Goal: Task Accomplishment & Management: Use online tool/utility

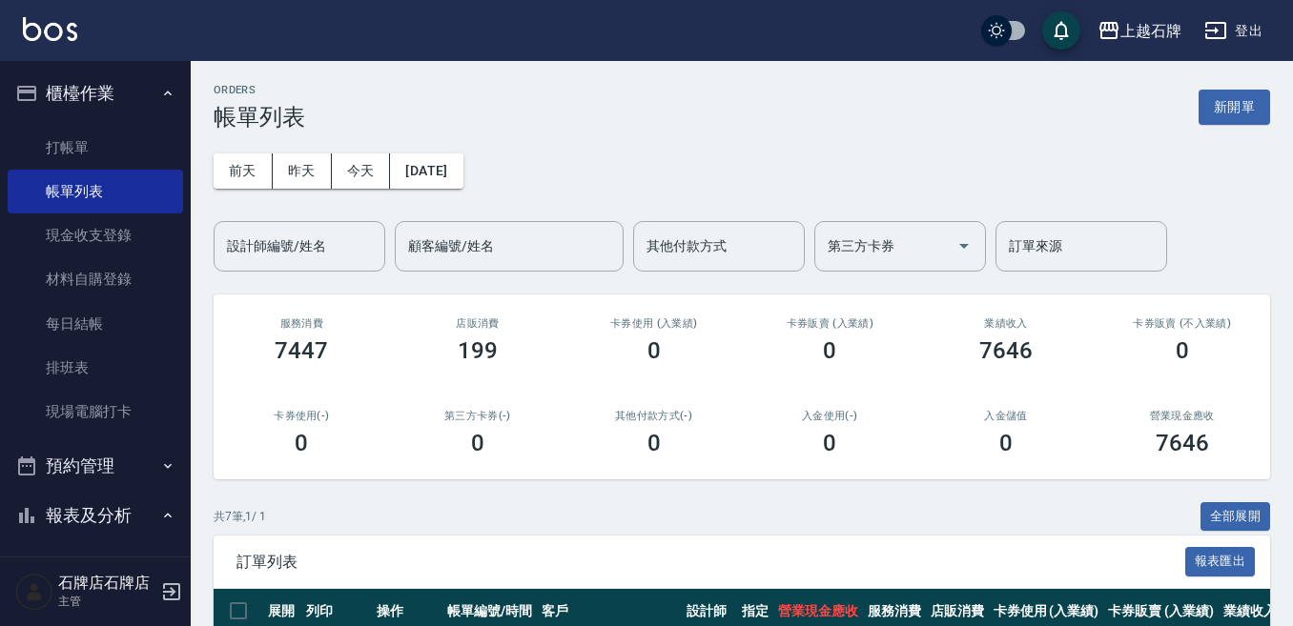
scroll to position [191, 0]
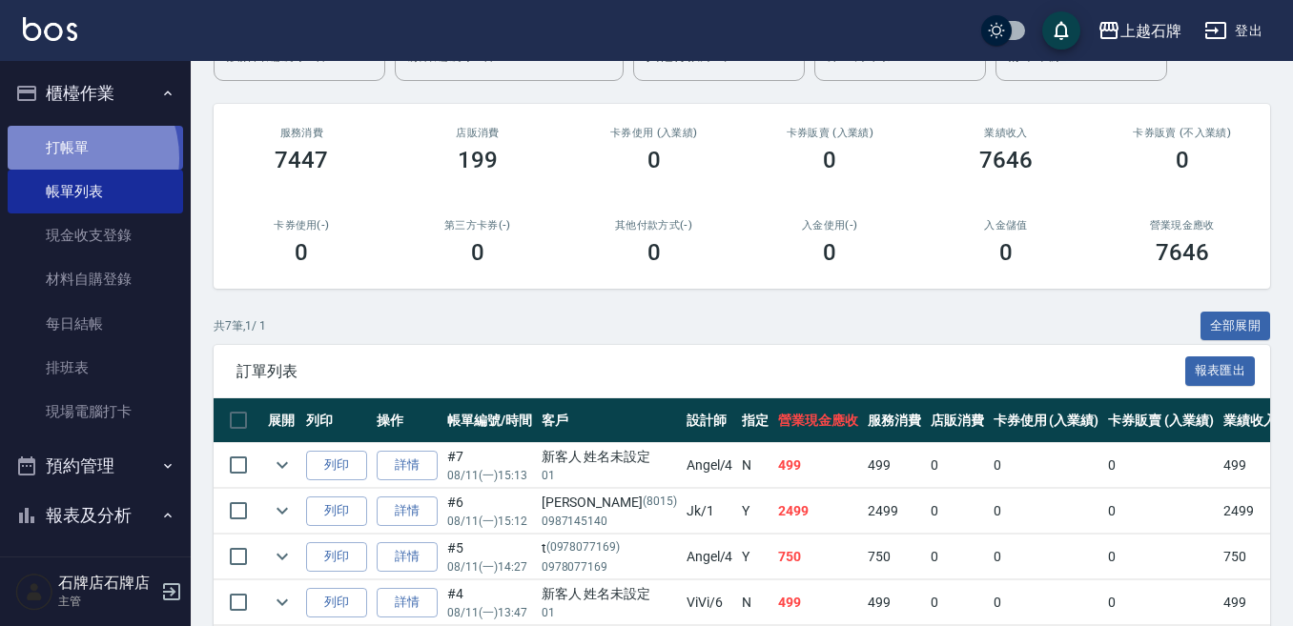
click at [68, 157] on link "打帳單" at bounding box center [95, 148] width 175 height 44
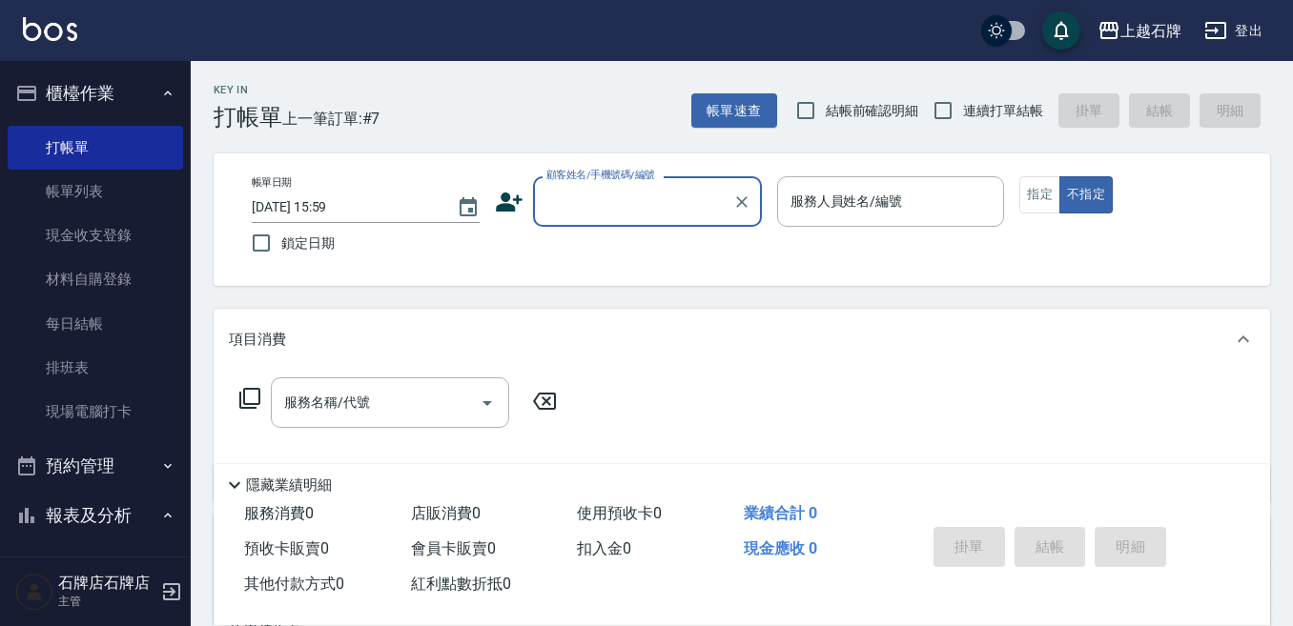
click at [680, 209] on input "顧客姓名/手機號碼/編號" at bounding box center [633, 201] width 183 height 33
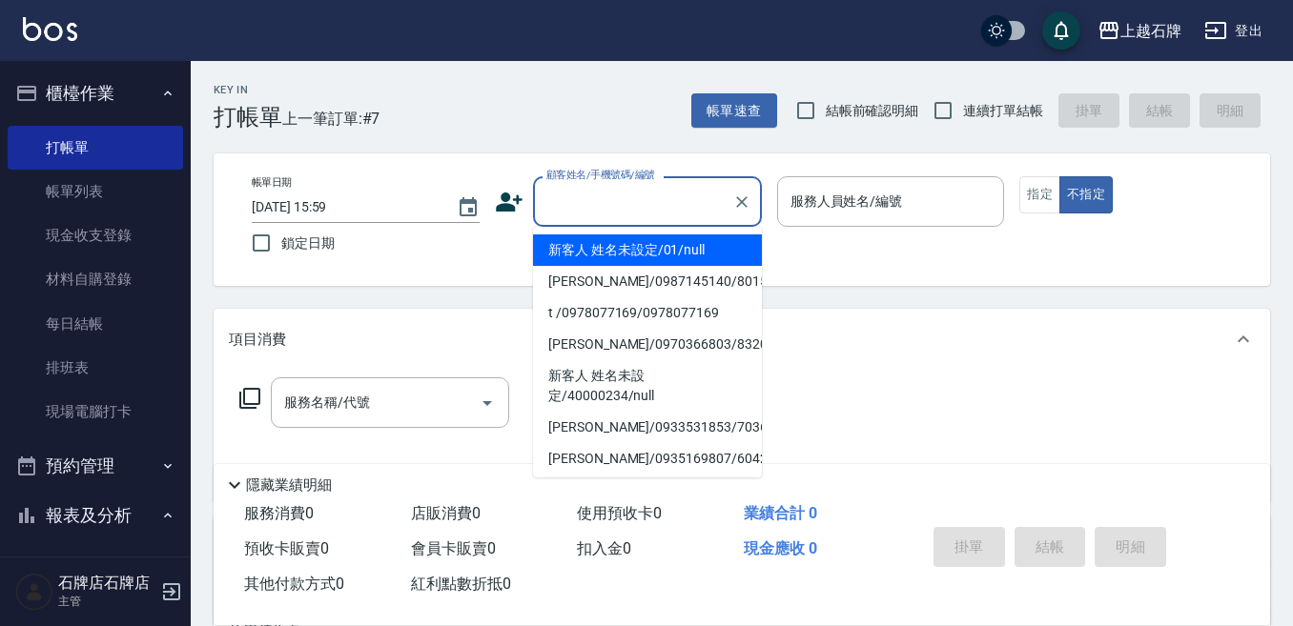
click at [687, 252] on li "新客人 姓名未設定/01/null" at bounding box center [647, 250] width 229 height 31
type input "新客人 姓名未設定/01/null"
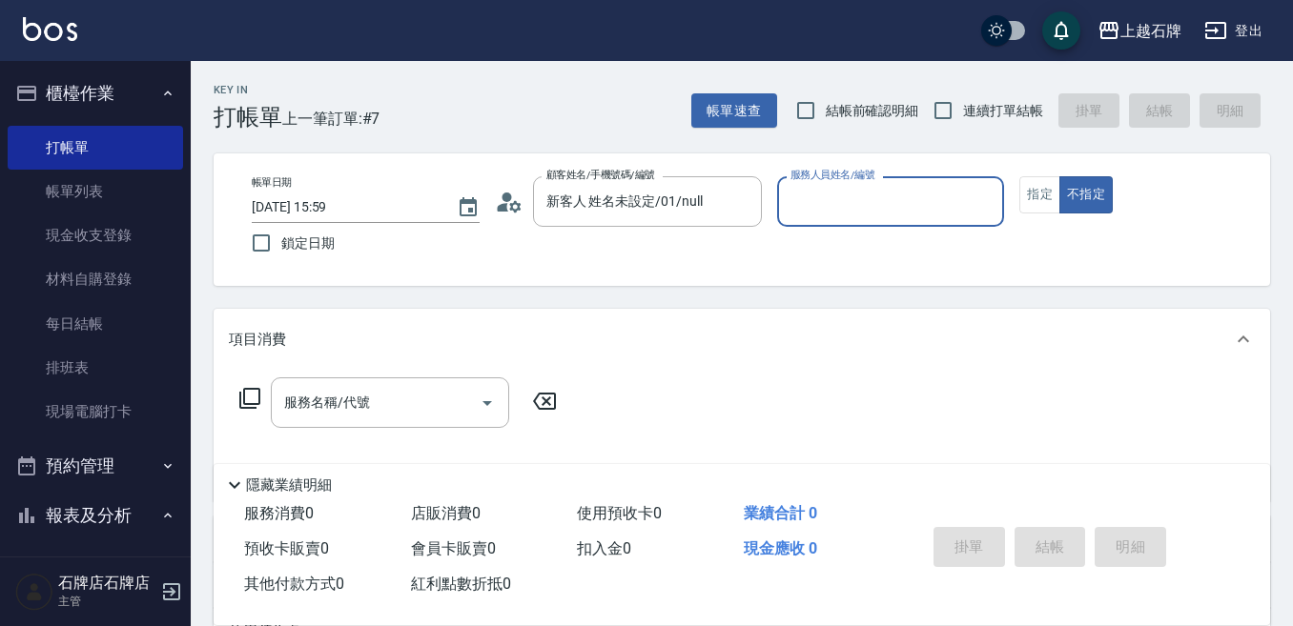
click at [849, 202] on input "服務人員姓名/編號" at bounding box center [891, 201] width 211 height 33
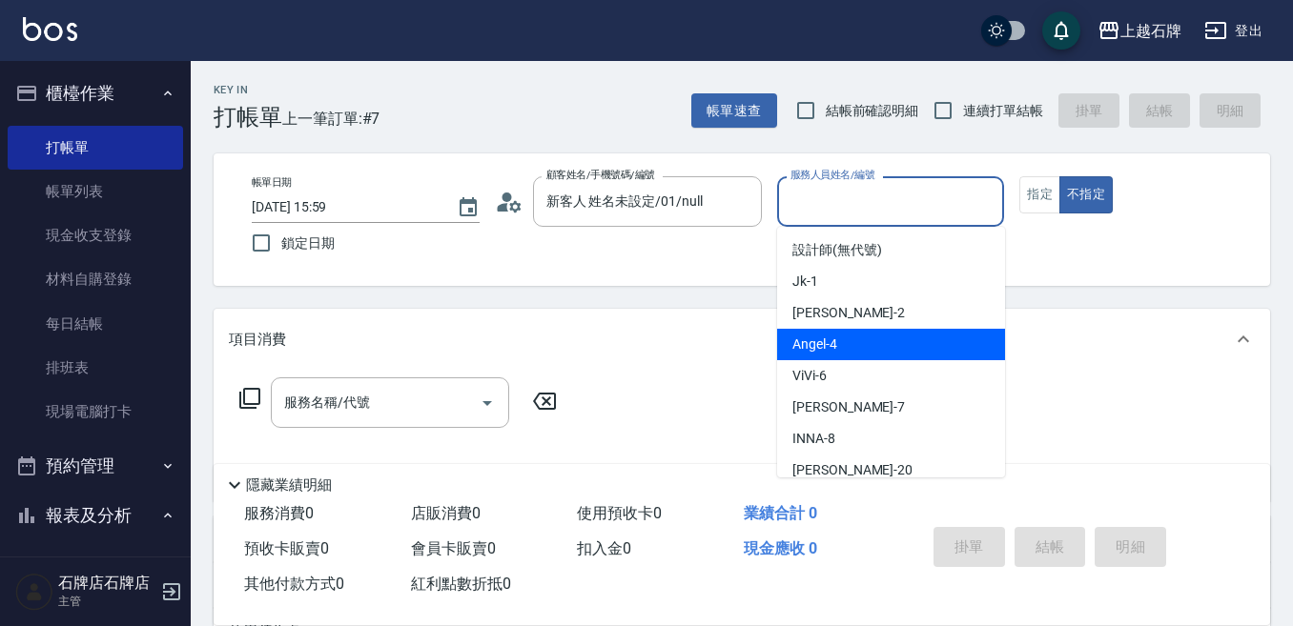
drag, startPoint x: 869, startPoint y: 347, endPoint x: 418, endPoint y: 433, distance: 459.0
click at [867, 347] on div "[PERSON_NAME] -4" at bounding box center [891, 344] width 228 height 31
type input "[PERSON_NAME]-4"
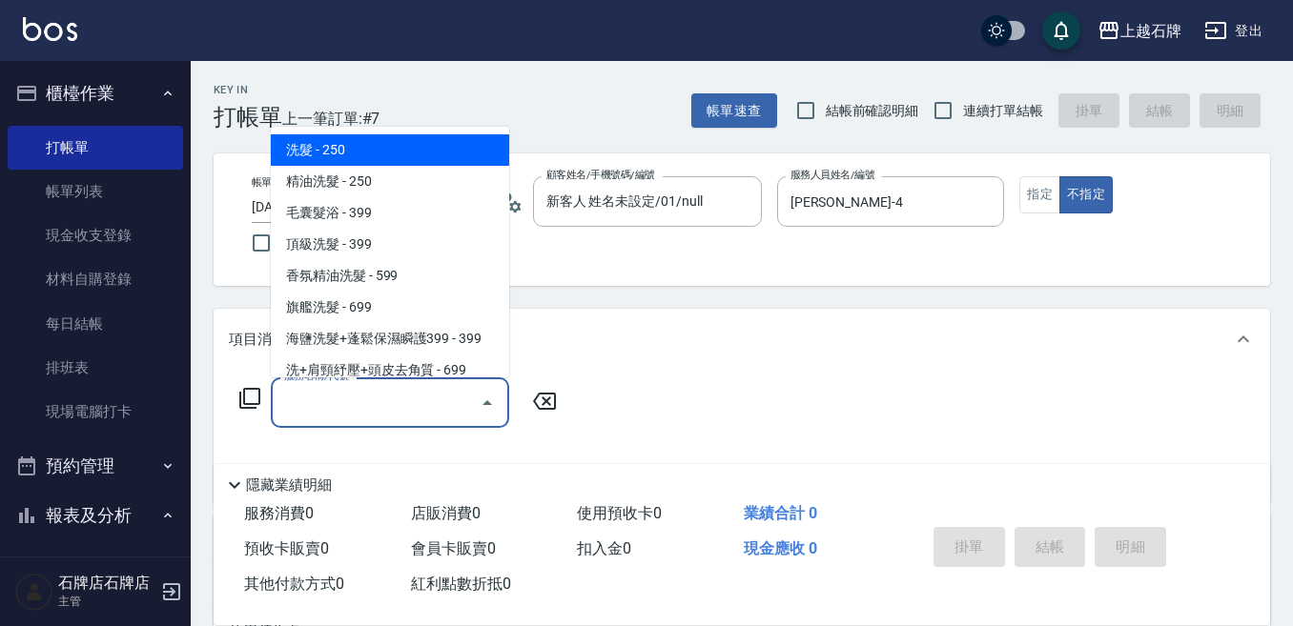
click at [399, 399] on input "服務名稱/代號" at bounding box center [375, 402] width 193 height 33
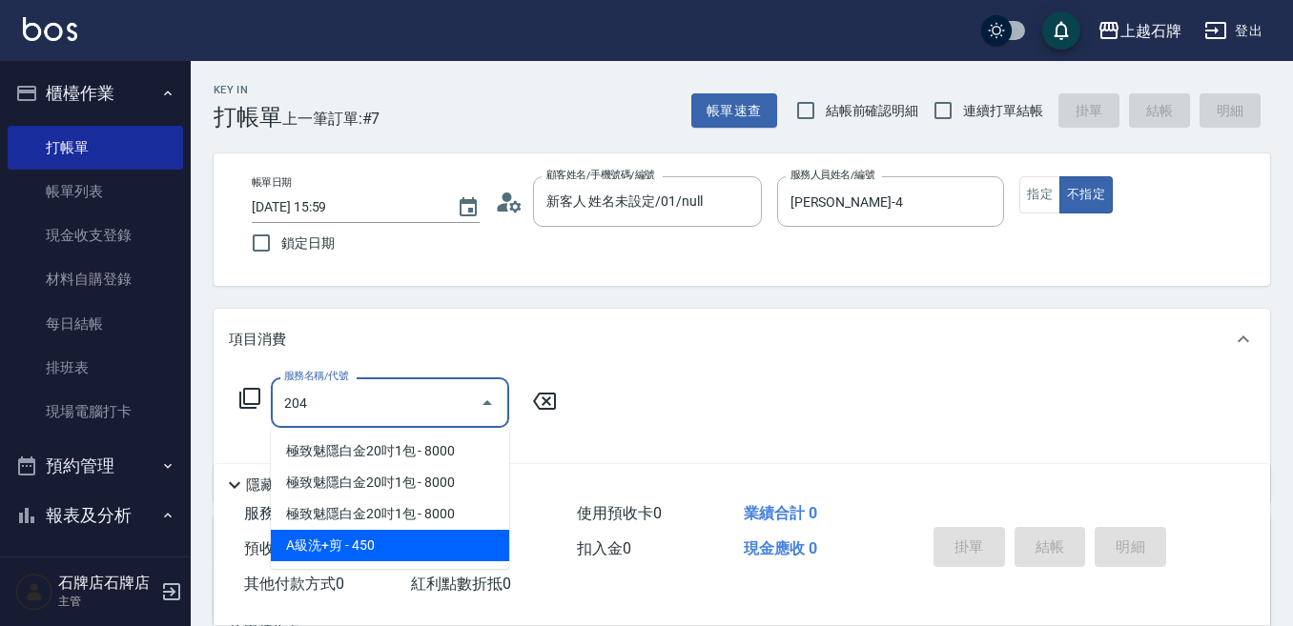
click at [449, 553] on span "A級洗+剪 - 450" at bounding box center [390, 545] width 238 height 31
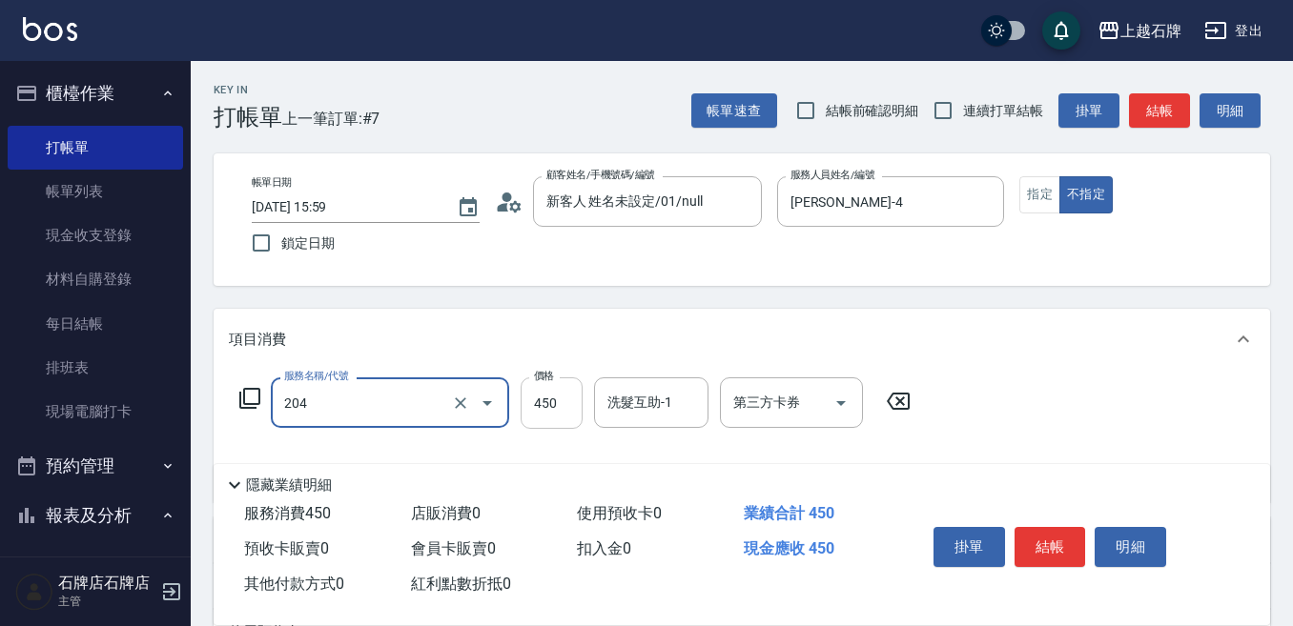
type input "A級洗+剪(204)"
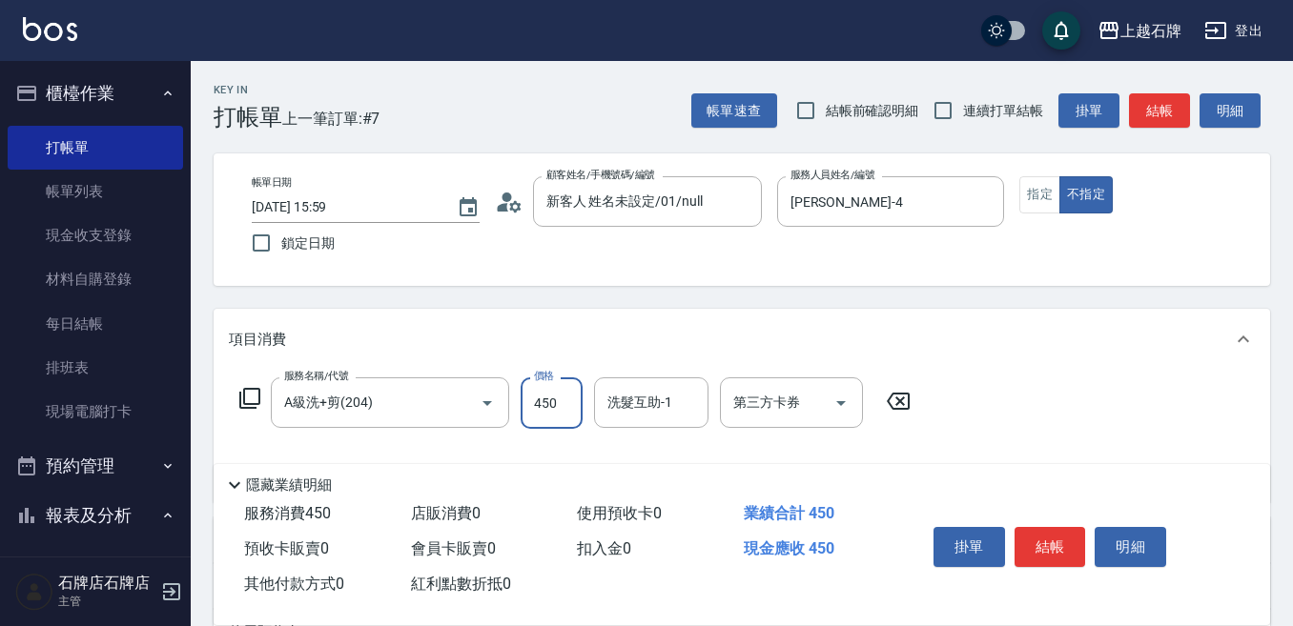
click at [554, 407] on input "450" at bounding box center [552, 403] width 62 height 51
type input "499"
click at [1040, 543] on button "結帳" at bounding box center [1050, 547] width 72 height 40
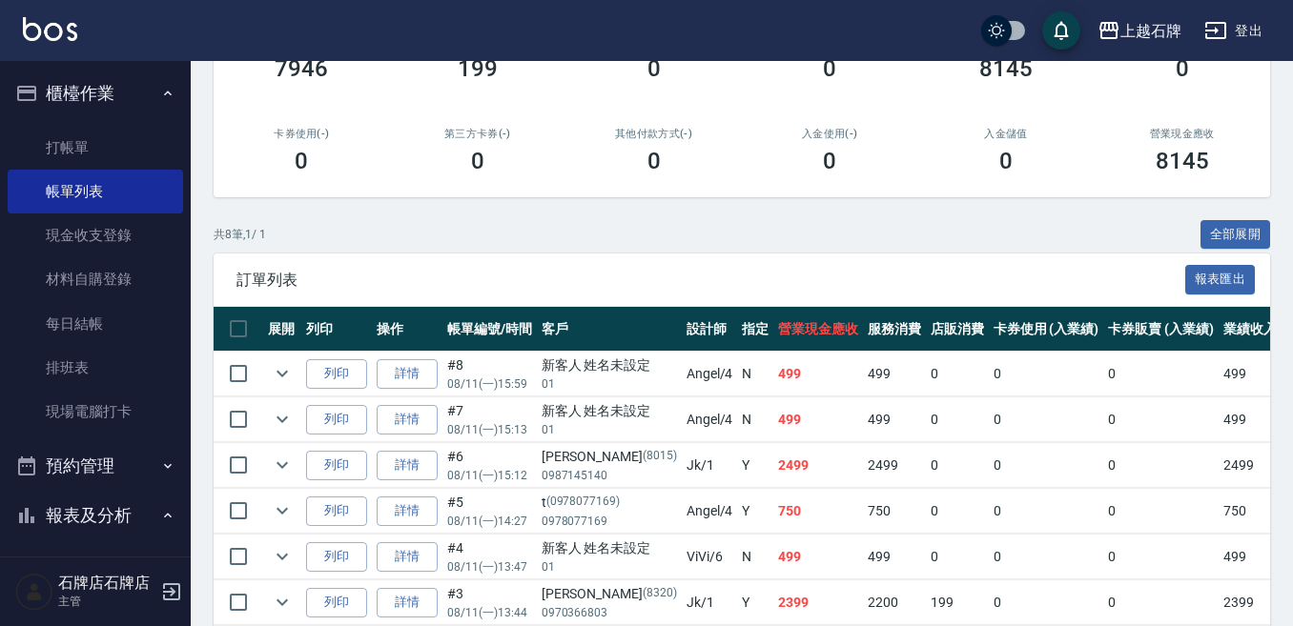
scroll to position [286, 0]
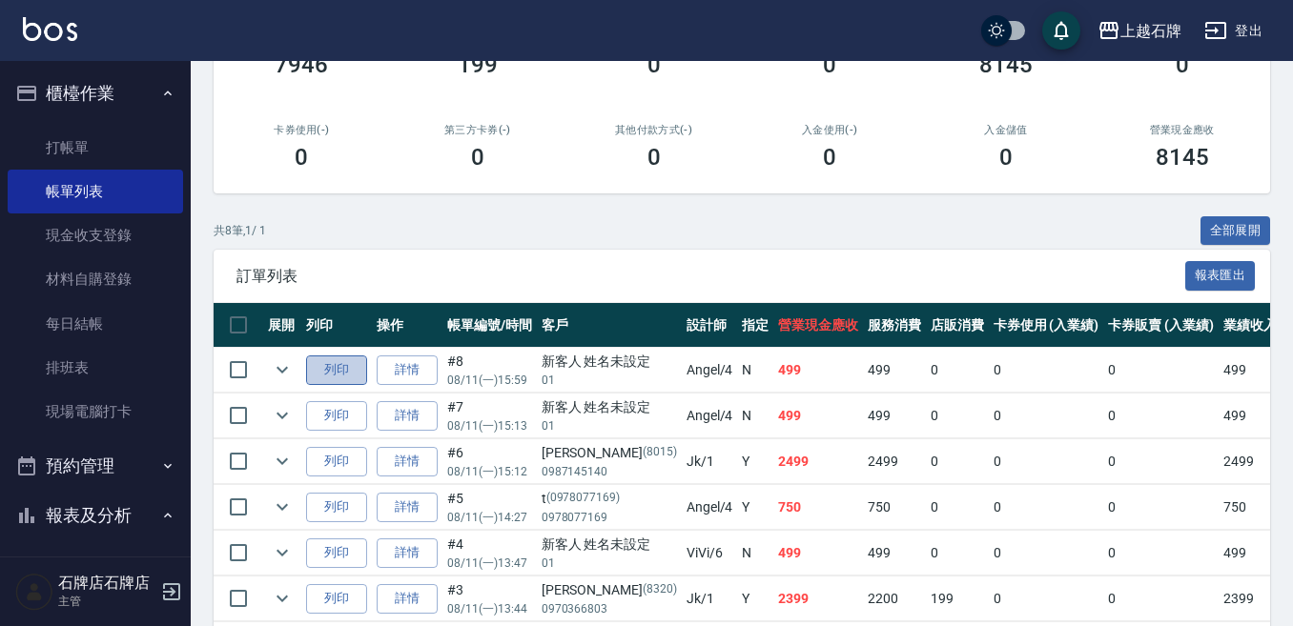
click at [333, 370] on button "列印" at bounding box center [336, 371] width 61 height 30
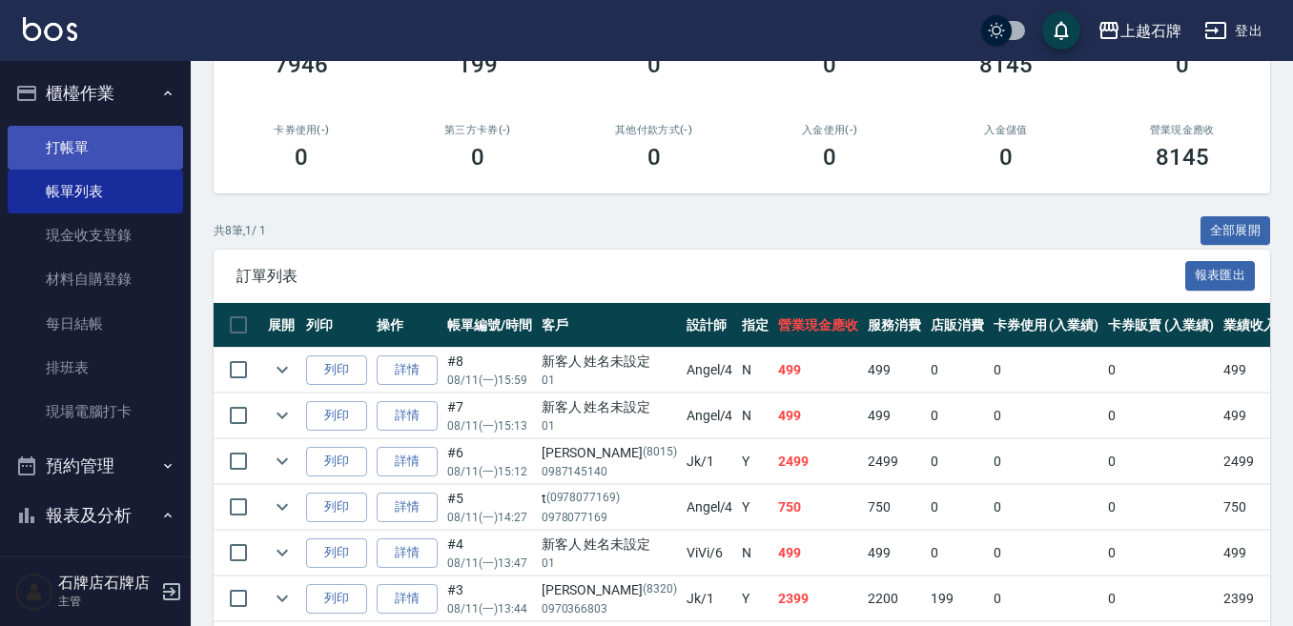
click at [42, 158] on link "打帳單" at bounding box center [95, 148] width 175 height 44
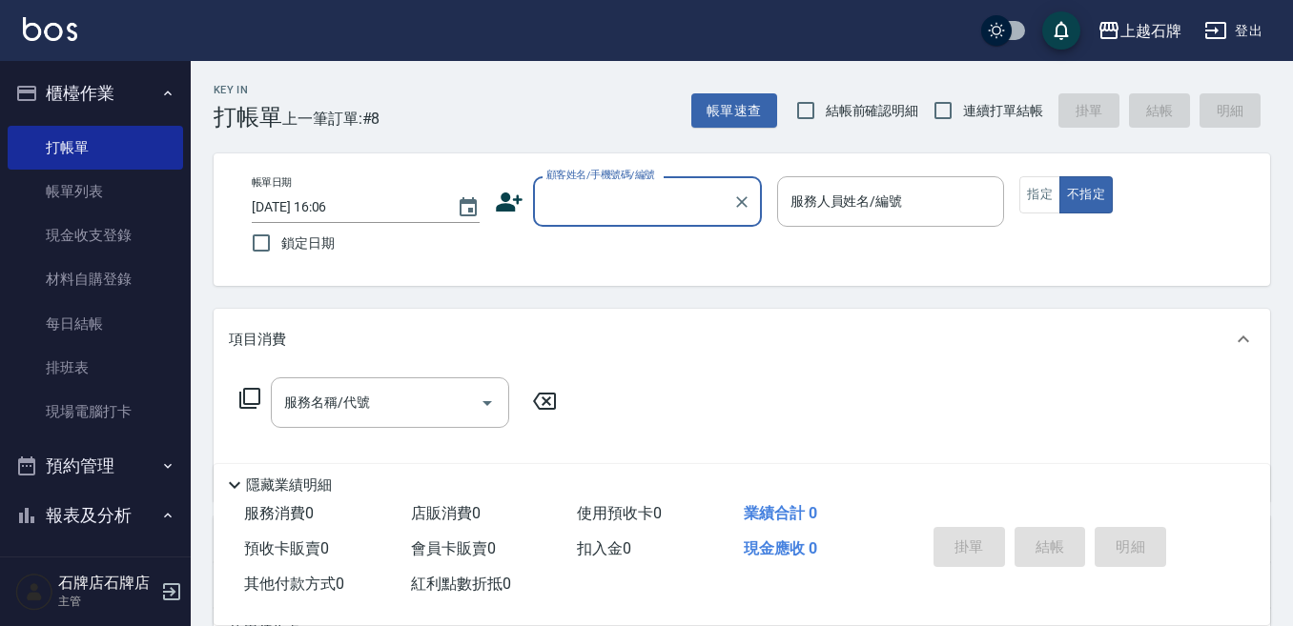
click at [631, 187] on input "顧客姓名/手機號碼/編號" at bounding box center [633, 201] width 183 height 33
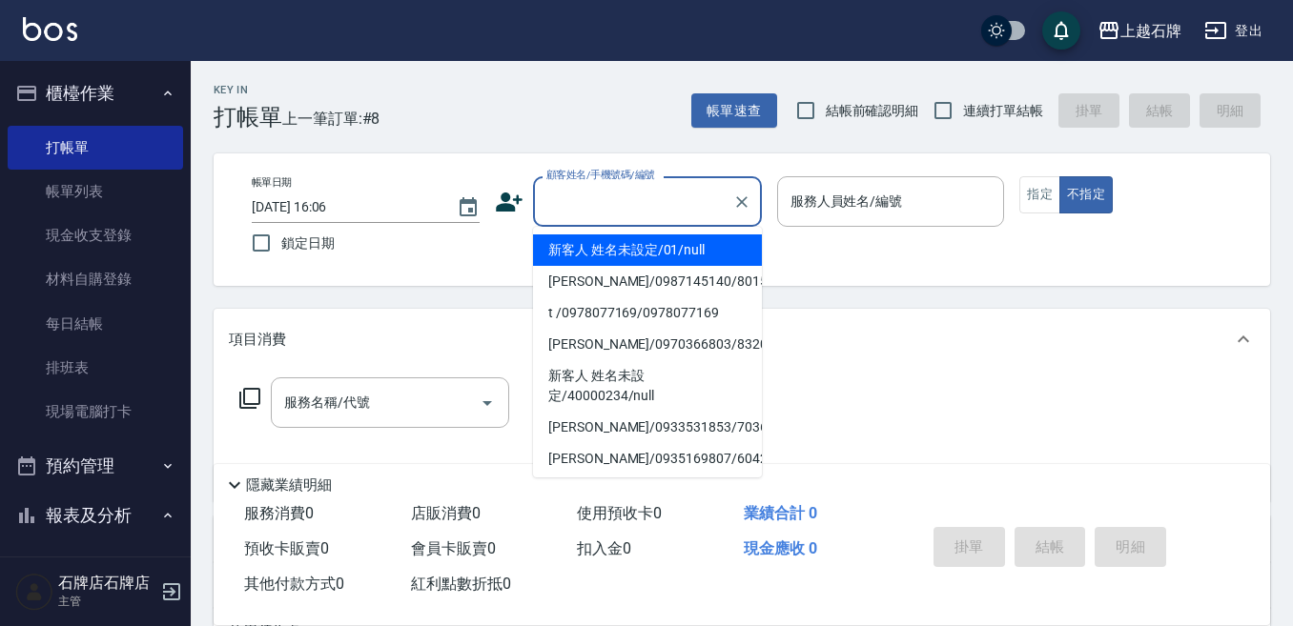
click at [695, 256] on li "新客人 姓名未設定/01/null" at bounding box center [647, 250] width 229 height 31
type input "新客人 姓名未設定/01/null"
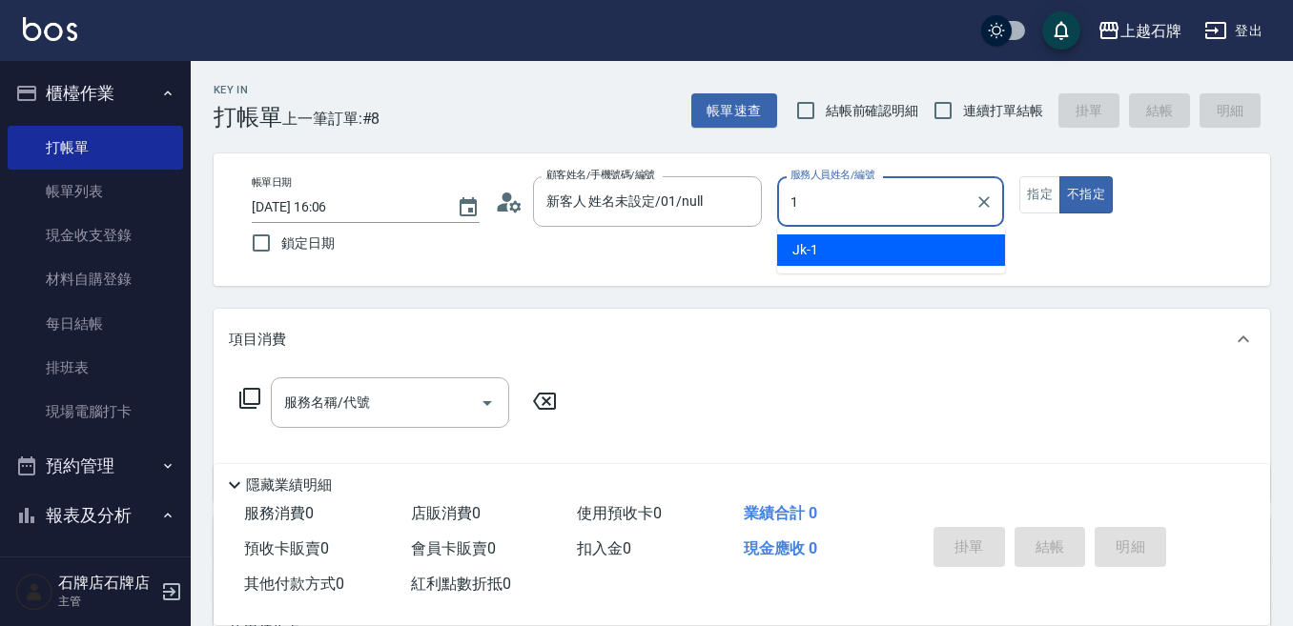
click at [907, 234] on ul "Jk -1" at bounding box center [891, 250] width 228 height 47
drag, startPoint x: 968, startPoint y: 248, endPoint x: 1043, endPoint y: 215, distance: 82.4
click at [969, 248] on div "Jk -1" at bounding box center [891, 250] width 228 height 31
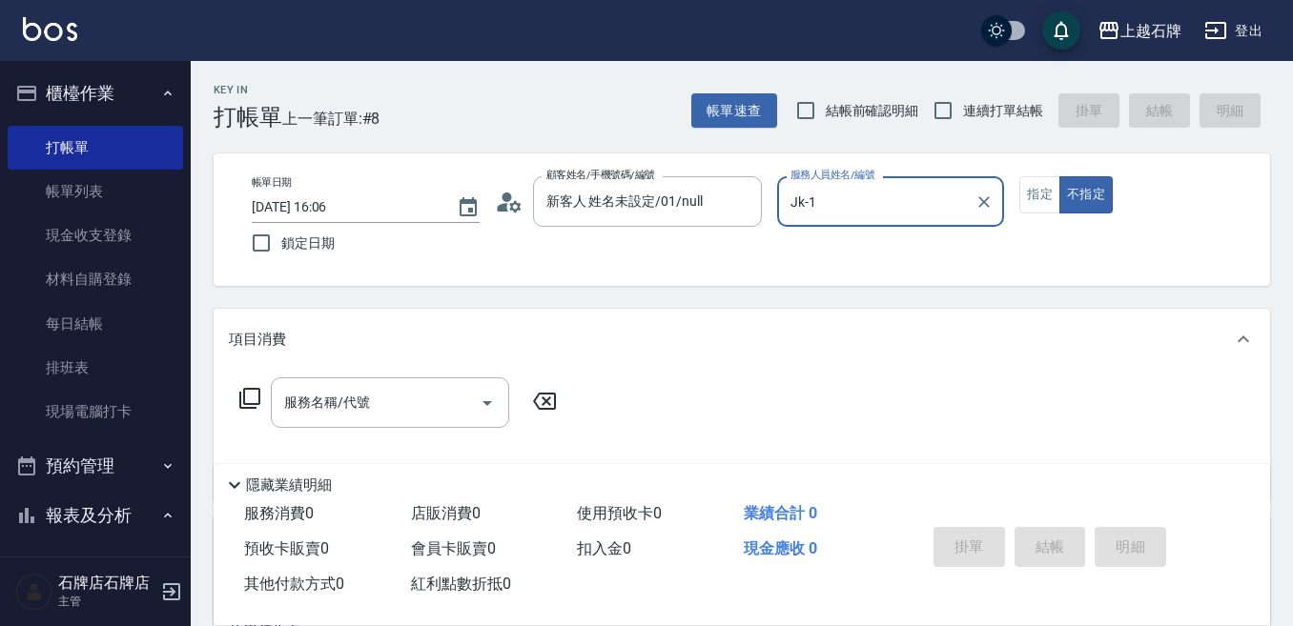
type input "Jk-1"
click at [1040, 214] on div "帳單日期 [DATE] 16:06 鎖定日期 顧客姓名/手機號碼/編號 新客人 姓名未設定/01/null 顧客姓名/手機號碼/編號 服務人員姓名/編號 Jk…" at bounding box center [741, 219] width 1011 height 87
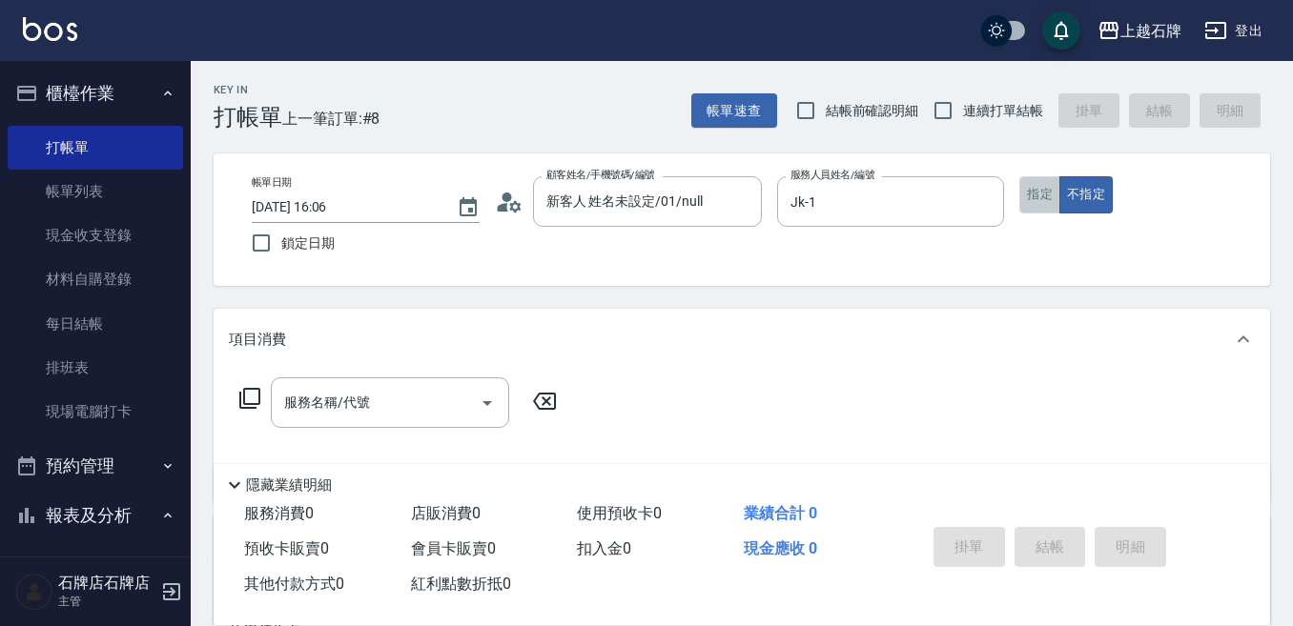
click at [1053, 195] on button "指定" at bounding box center [1039, 194] width 41 height 37
click at [1087, 193] on button "不指定" at bounding box center [1085, 194] width 53 height 37
click at [357, 389] on input "服務名稱/代號" at bounding box center [375, 402] width 193 height 33
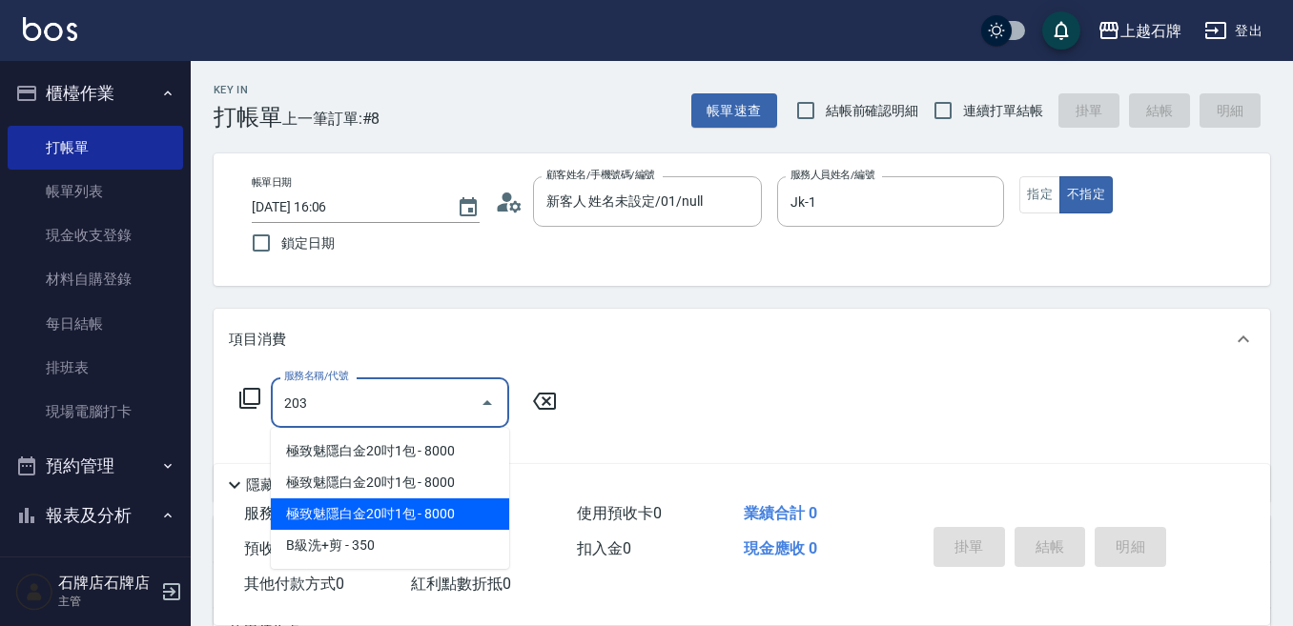
drag, startPoint x: 367, startPoint y: 526, endPoint x: 373, endPoint y: 540, distance: 14.5
click at [371, 535] on ul "極致魅隱白金20吋1包 - 8000 極致魅隱白金20吋1包 - 8000 極致魅隱白金20吋1包 - 8000 B級洗+剪 - 350" at bounding box center [390, 498] width 238 height 141
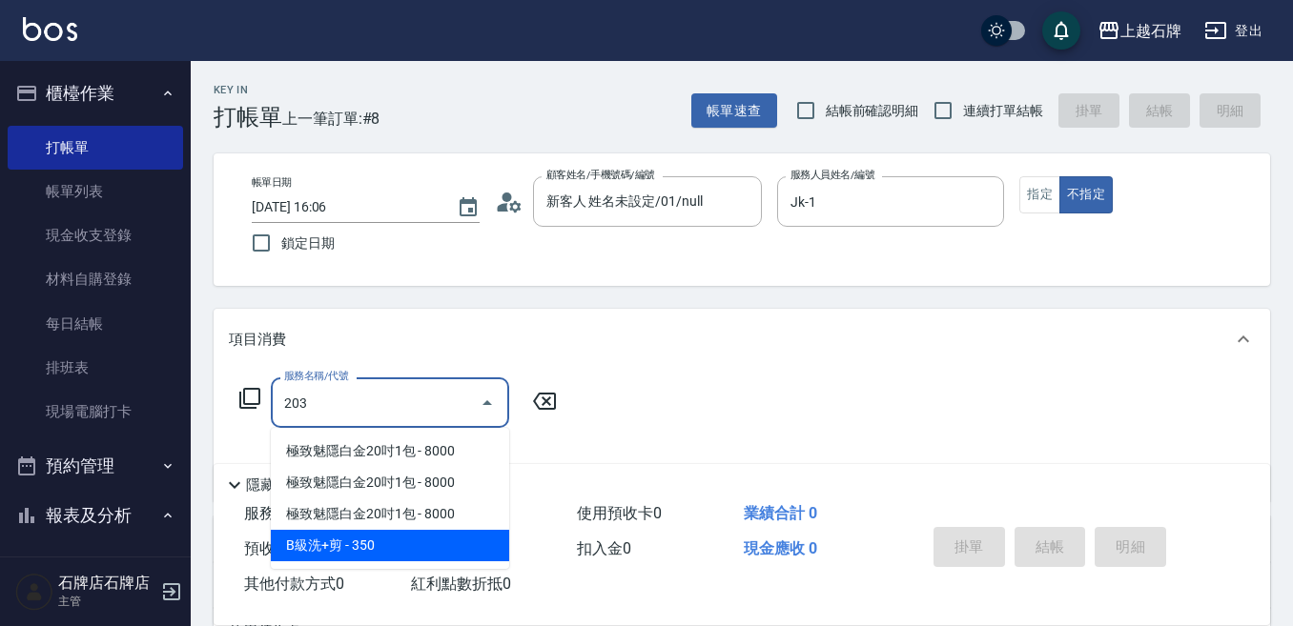
click at [373, 540] on span "B級洗+剪 - 350" at bounding box center [390, 545] width 238 height 31
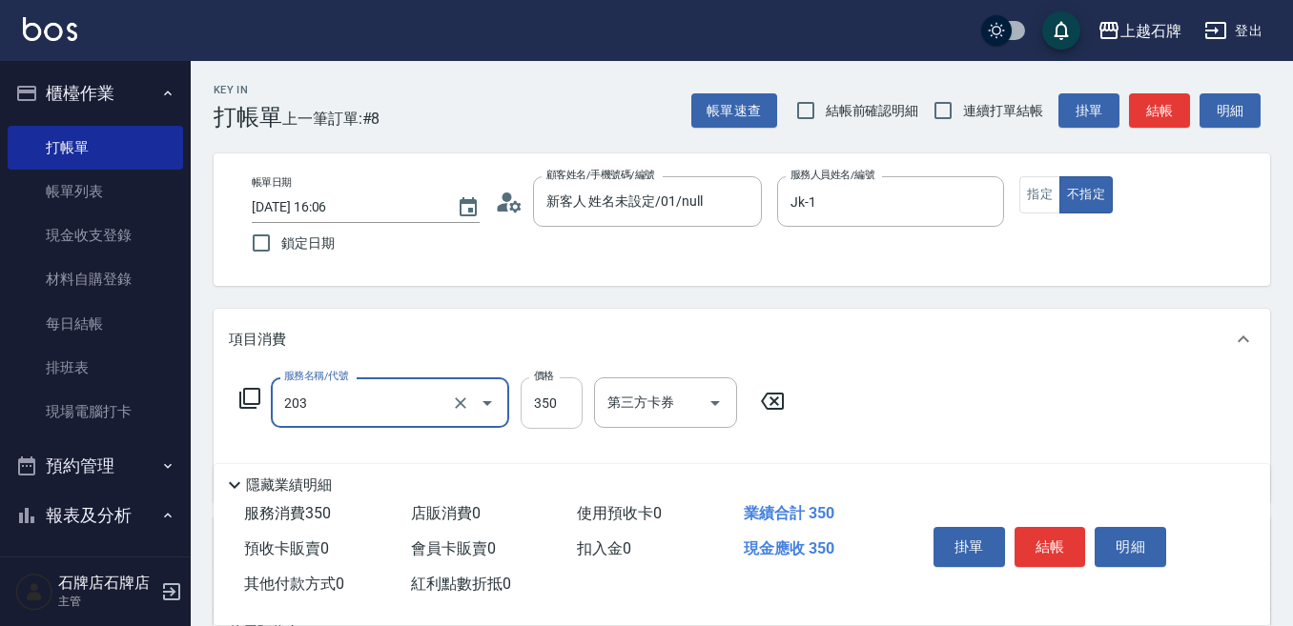
type input "B級洗+剪(203)"
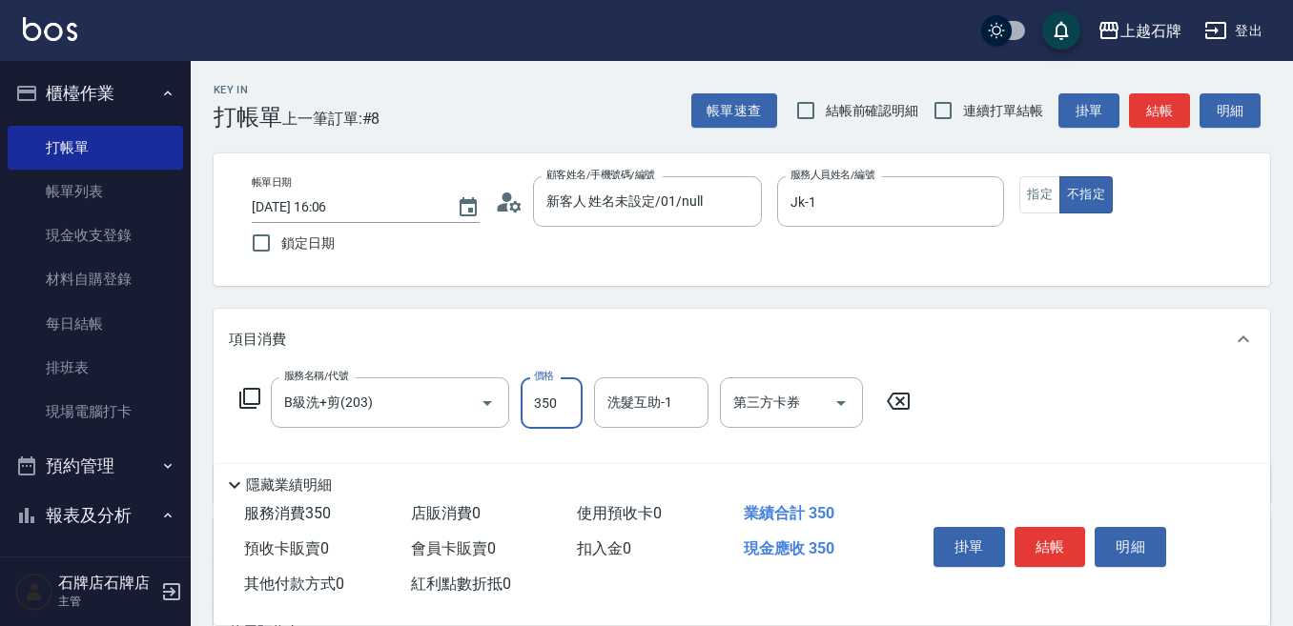
click at [573, 421] on input "350" at bounding box center [552, 403] width 62 height 51
click at [582, 414] on div "服務名稱/代號 B級洗+剪(203) 服務名稱/代號 價格 3504 價格 洗髮互助-1 洗髮互助-1 第三方卡券 第三方卡券" at bounding box center [575, 403] width 693 height 51
click at [582, 414] on input "3504" at bounding box center [552, 403] width 62 height 51
type input "499"
click at [656, 386] on input "洗髮互助-1" at bounding box center [651, 402] width 97 height 33
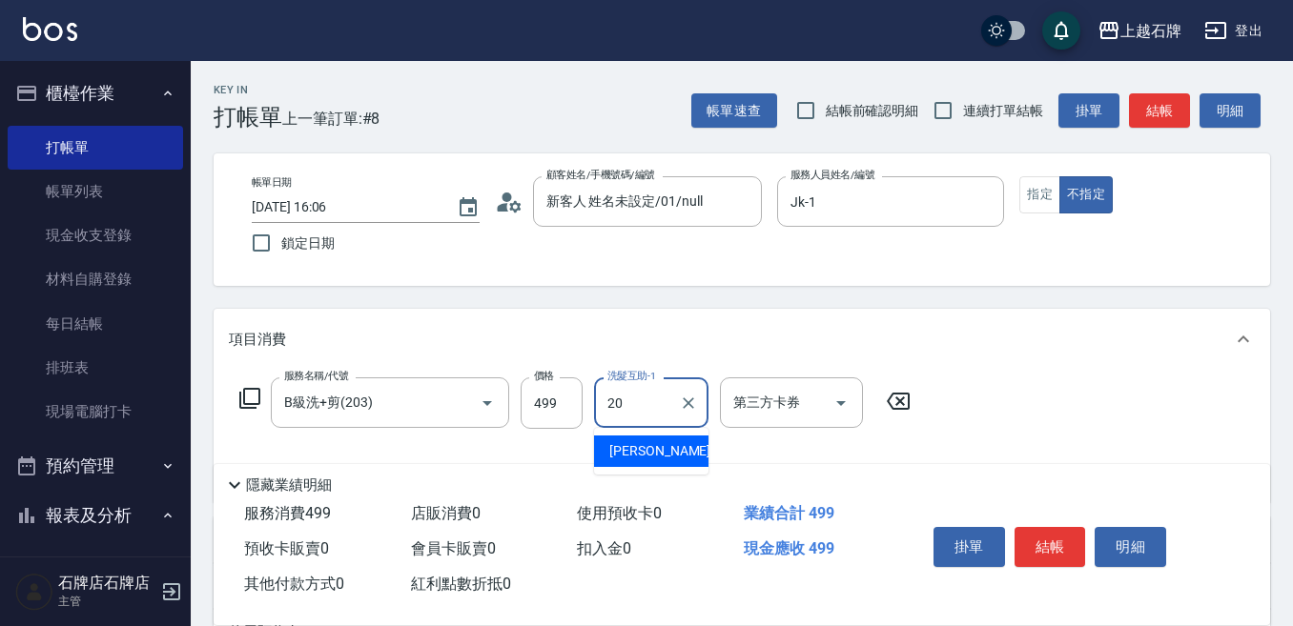
drag, startPoint x: 698, startPoint y: 460, endPoint x: 688, endPoint y: 457, distance: 10.0
click at [688, 458] on div "[PERSON_NAME] -20" at bounding box center [651, 451] width 114 height 31
type input "[PERSON_NAME]-20"
click at [1040, 542] on button "結帳" at bounding box center [1050, 547] width 72 height 40
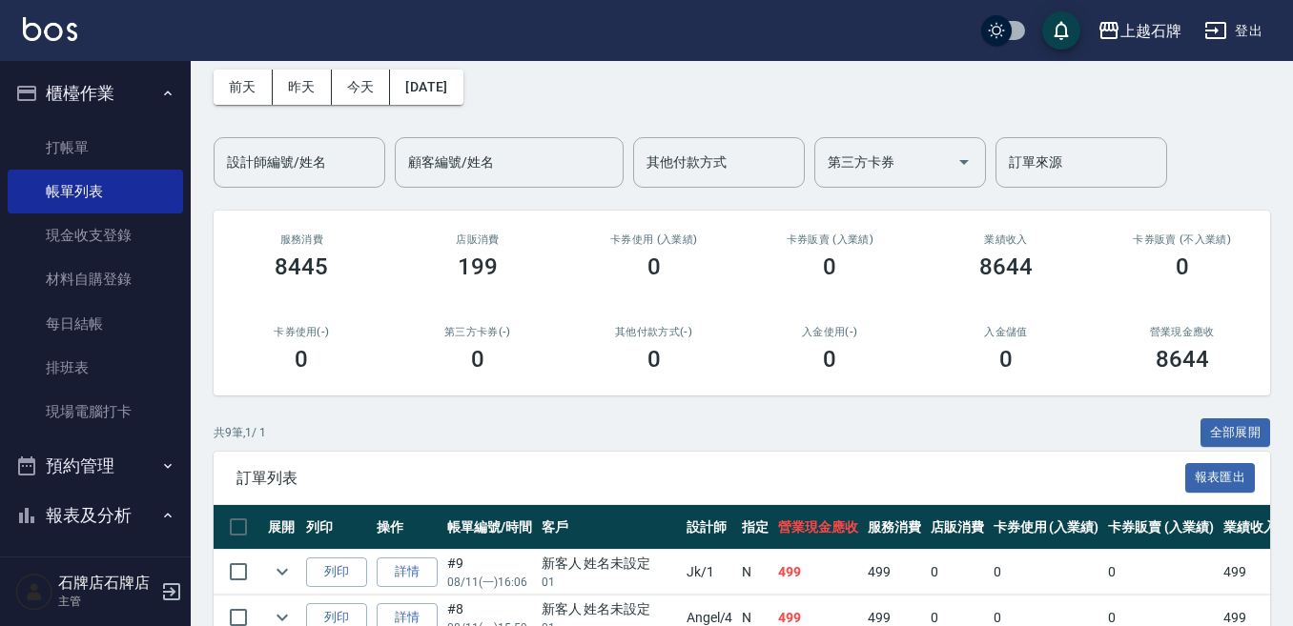
scroll to position [95, 0]
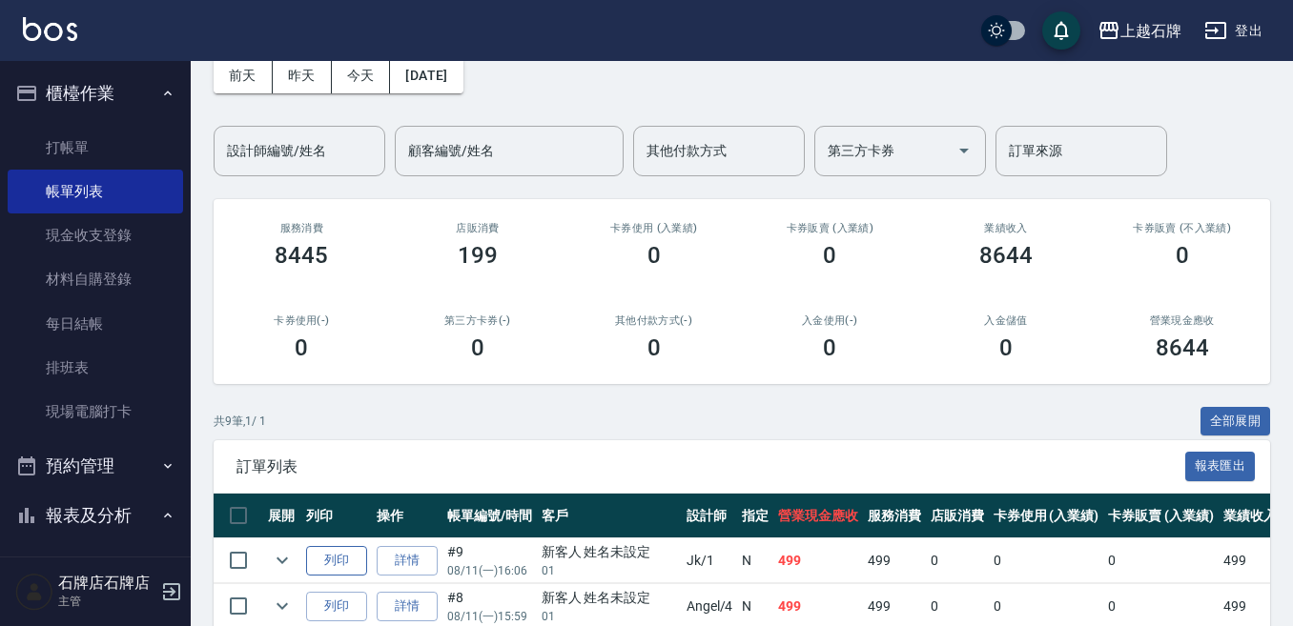
click at [337, 546] on button "列印" at bounding box center [336, 561] width 61 height 30
click at [131, 135] on link "打帳單" at bounding box center [95, 148] width 175 height 44
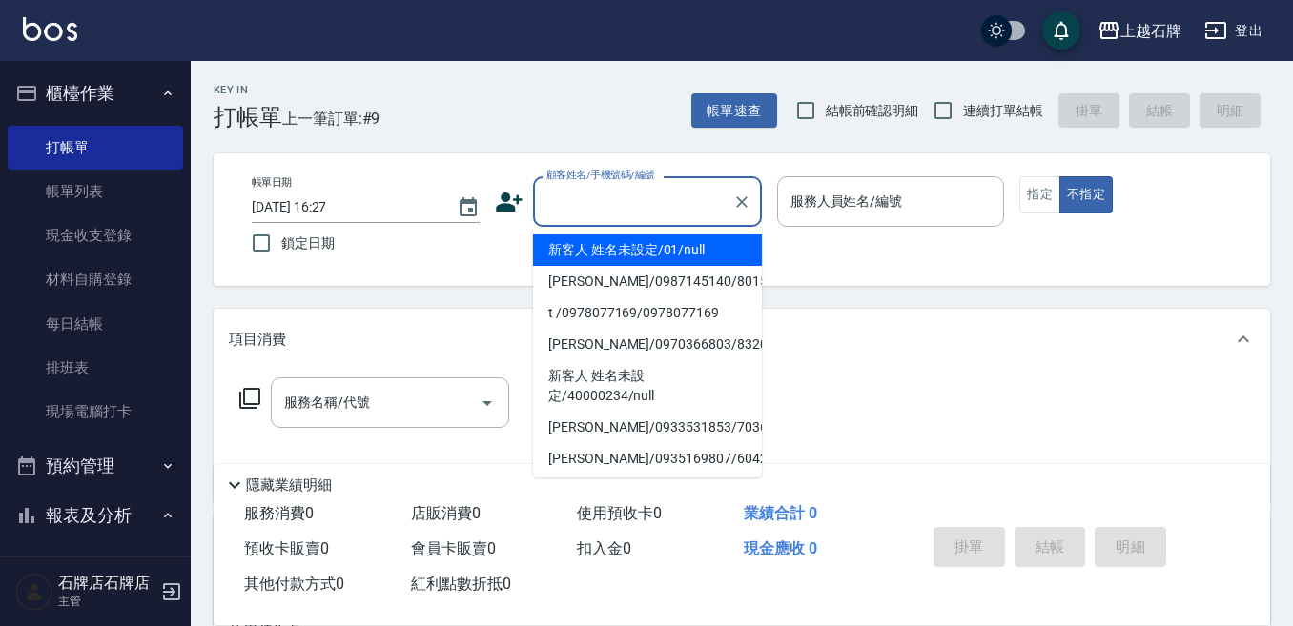
click at [653, 200] on input "顧客姓名/手機號碼/編號" at bounding box center [633, 201] width 183 height 33
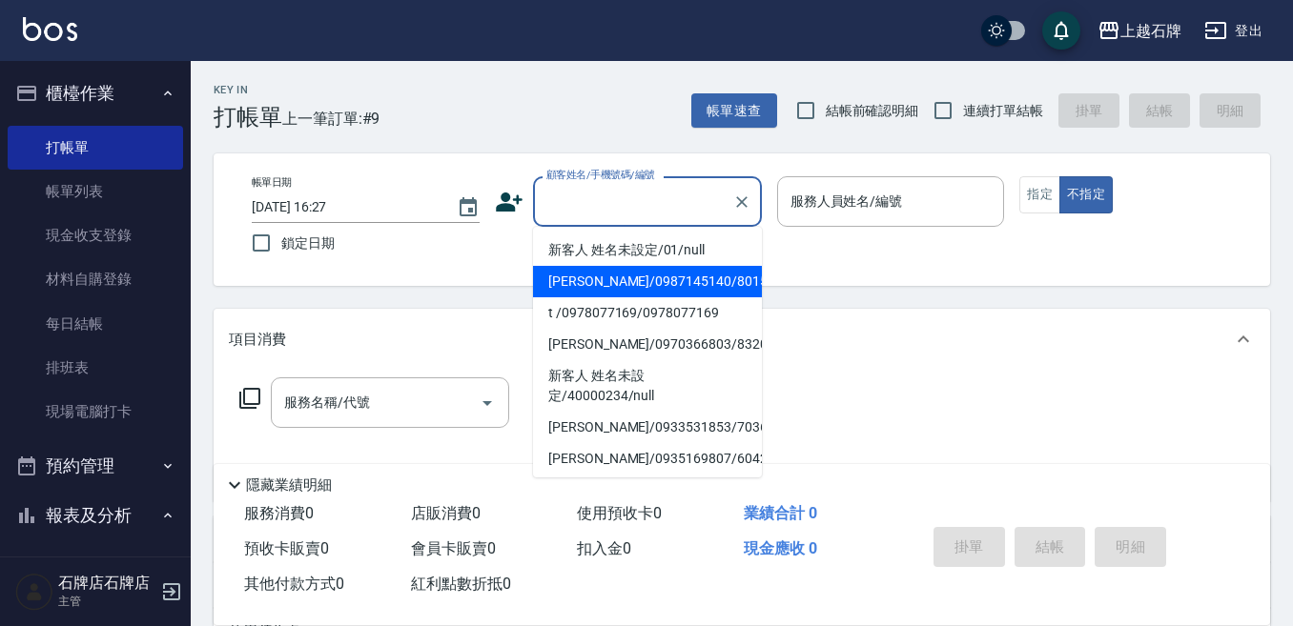
click at [722, 273] on li "[PERSON_NAME]/0987145140/8015" at bounding box center [647, 281] width 229 height 31
type input "[PERSON_NAME]/0987145140/8015"
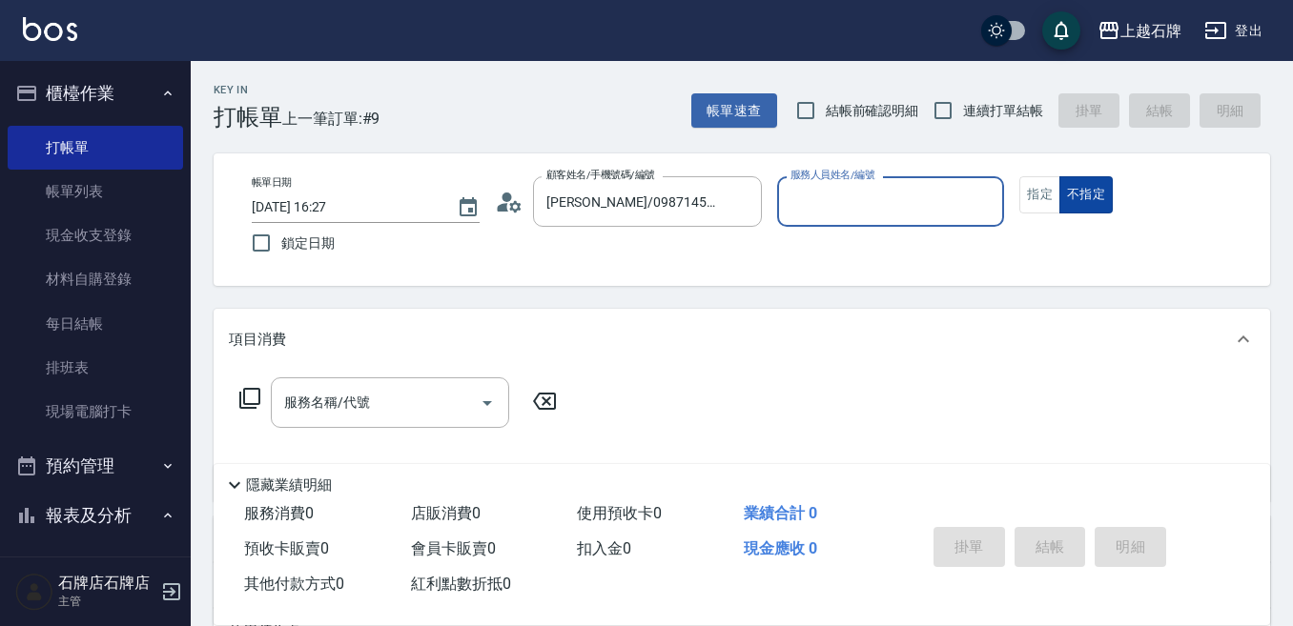
type input "Jk-1"
click at [1048, 197] on button "指定" at bounding box center [1039, 194] width 41 height 37
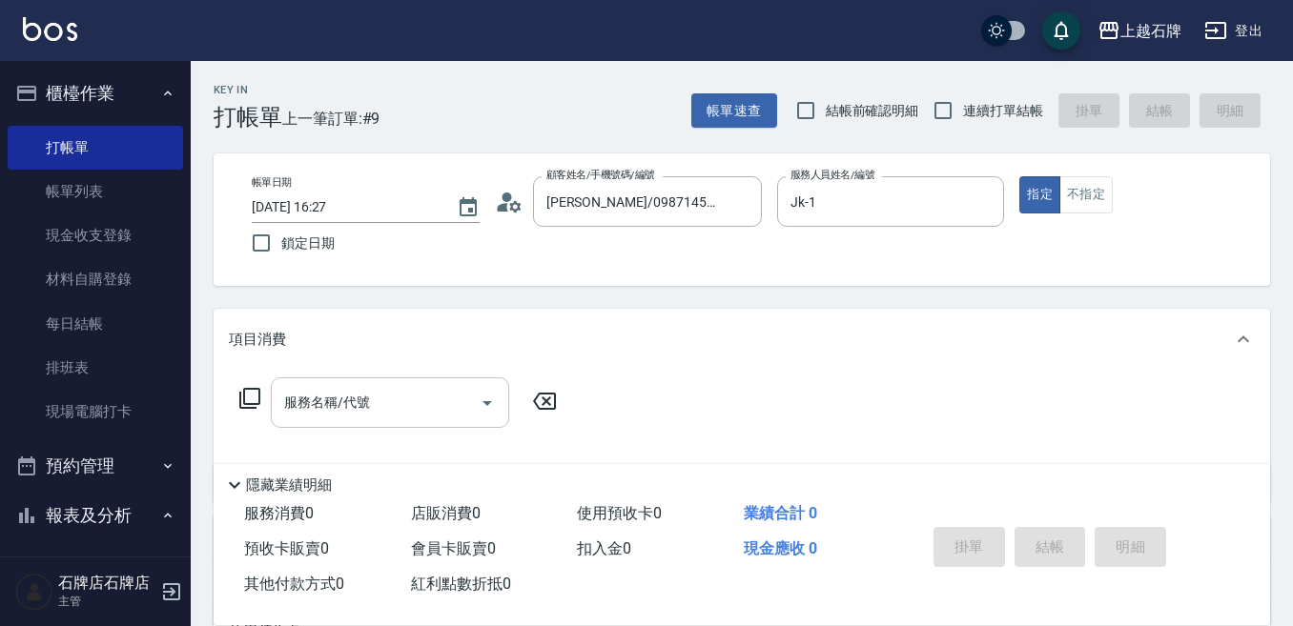
click at [372, 422] on div "服務名稱/代號" at bounding box center [390, 403] width 238 height 51
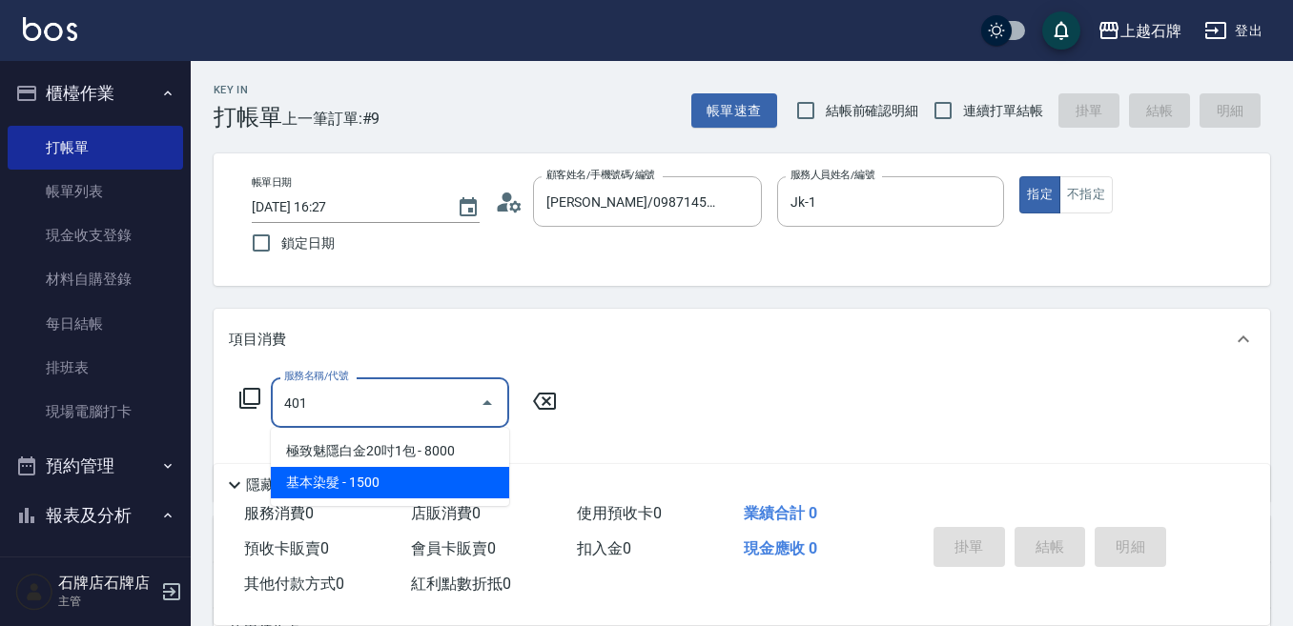
click at [418, 491] on span "基本染髮 - 1500" at bounding box center [390, 482] width 238 height 31
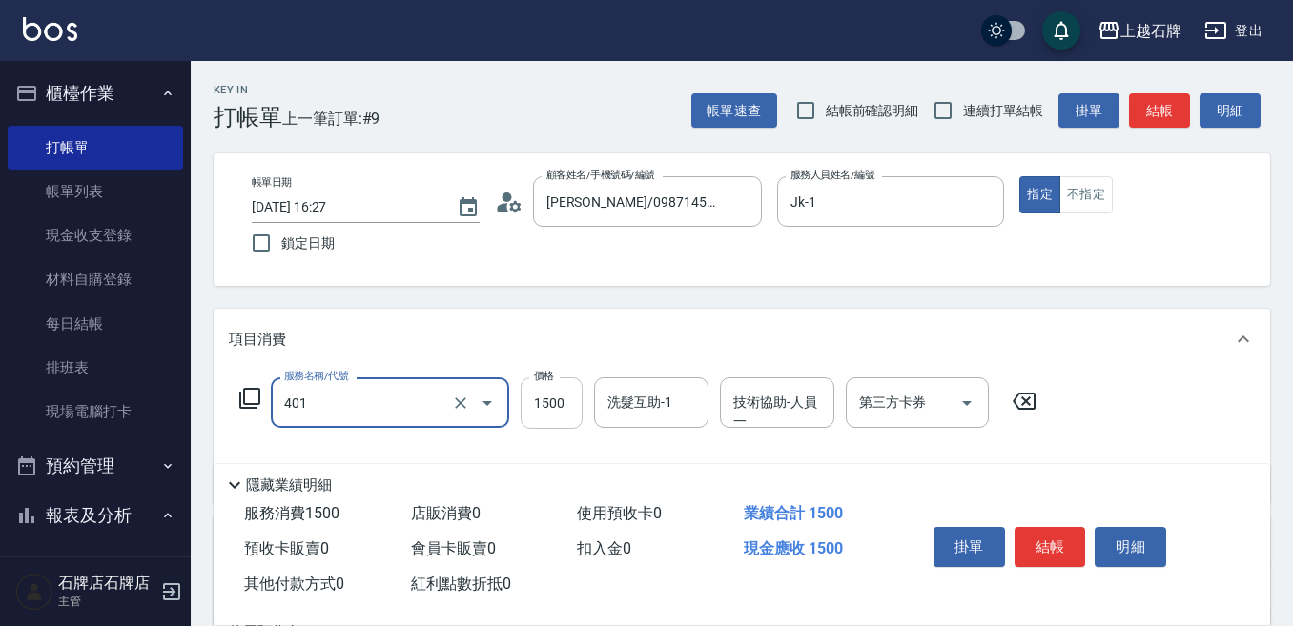
type input "基本染髮(401)"
click at [567, 407] on input "1500" at bounding box center [552, 403] width 62 height 51
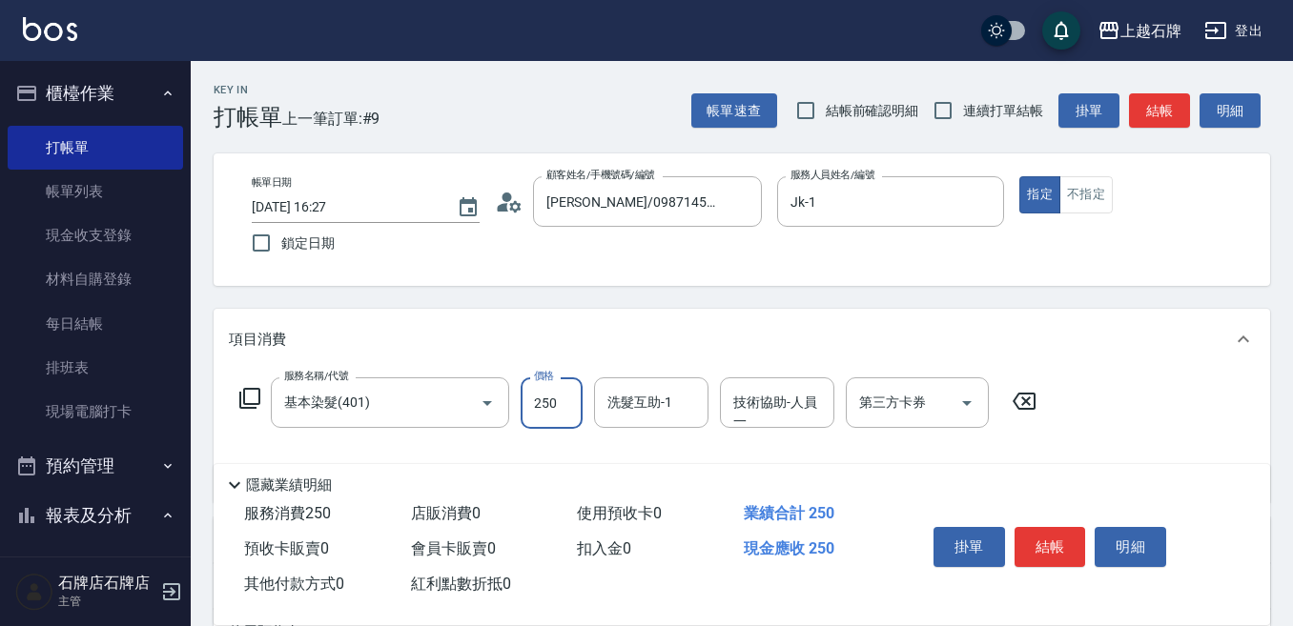
click at [574, 408] on input "250" at bounding box center [552, 403] width 62 height 51
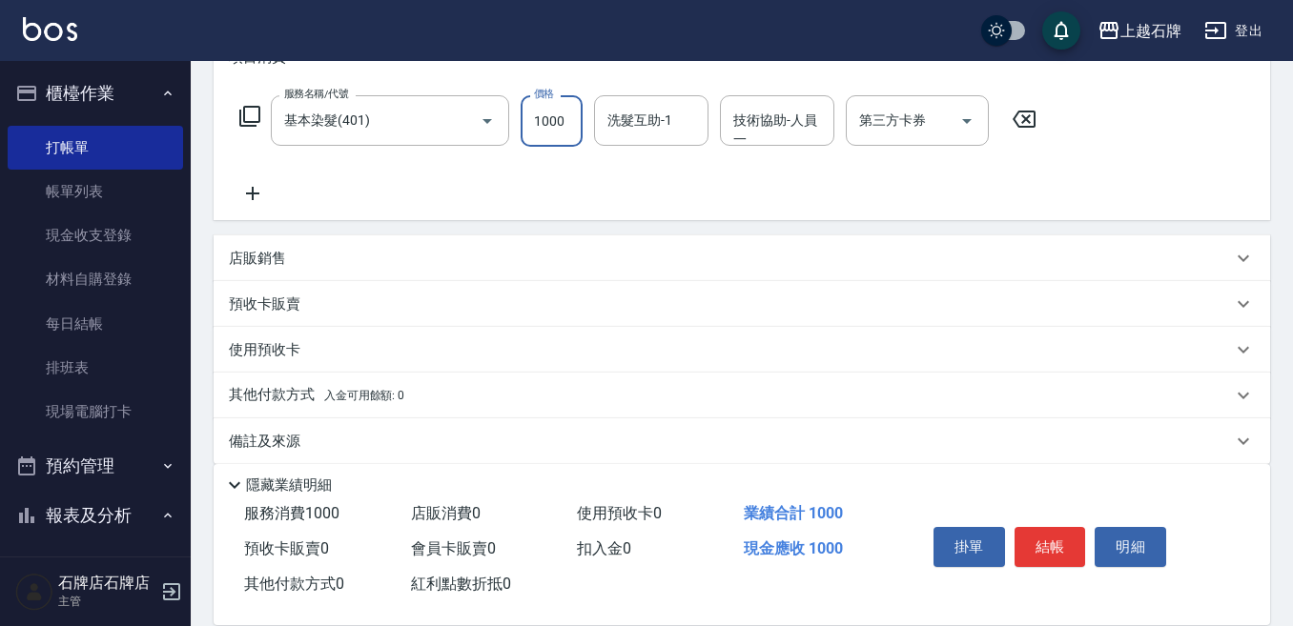
scroll to position [286, 0]
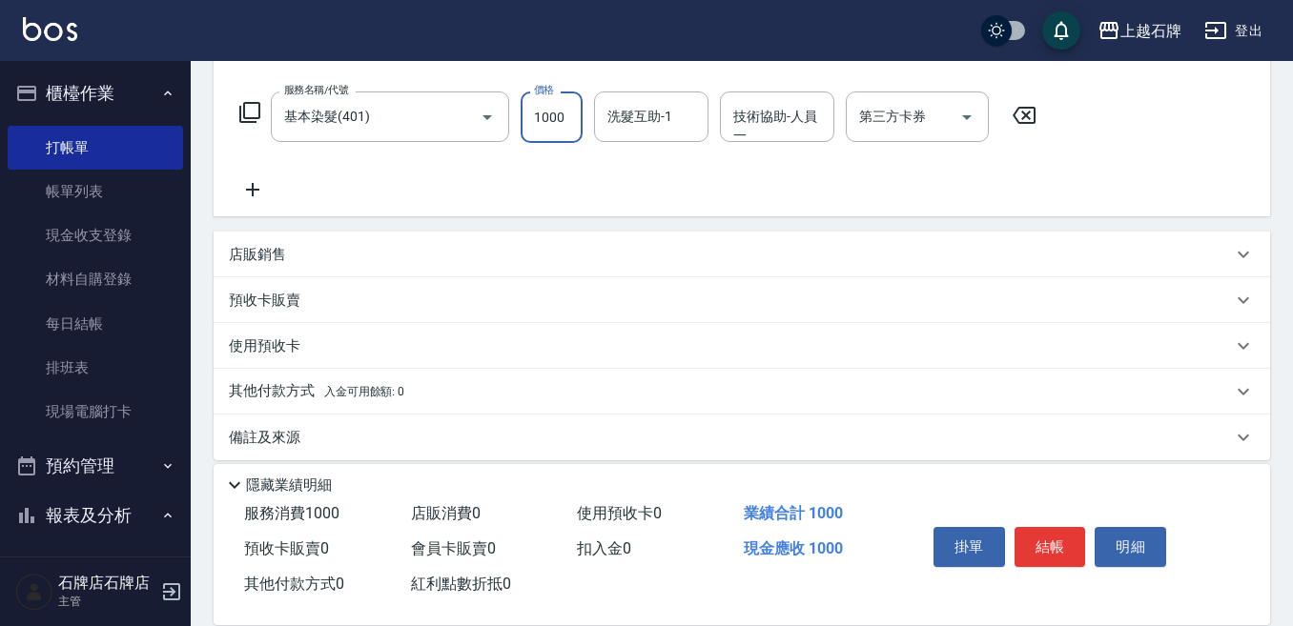
type input "1000"
click at [238, 180] on icon at bounding box center [253, 189] width 48 height 23
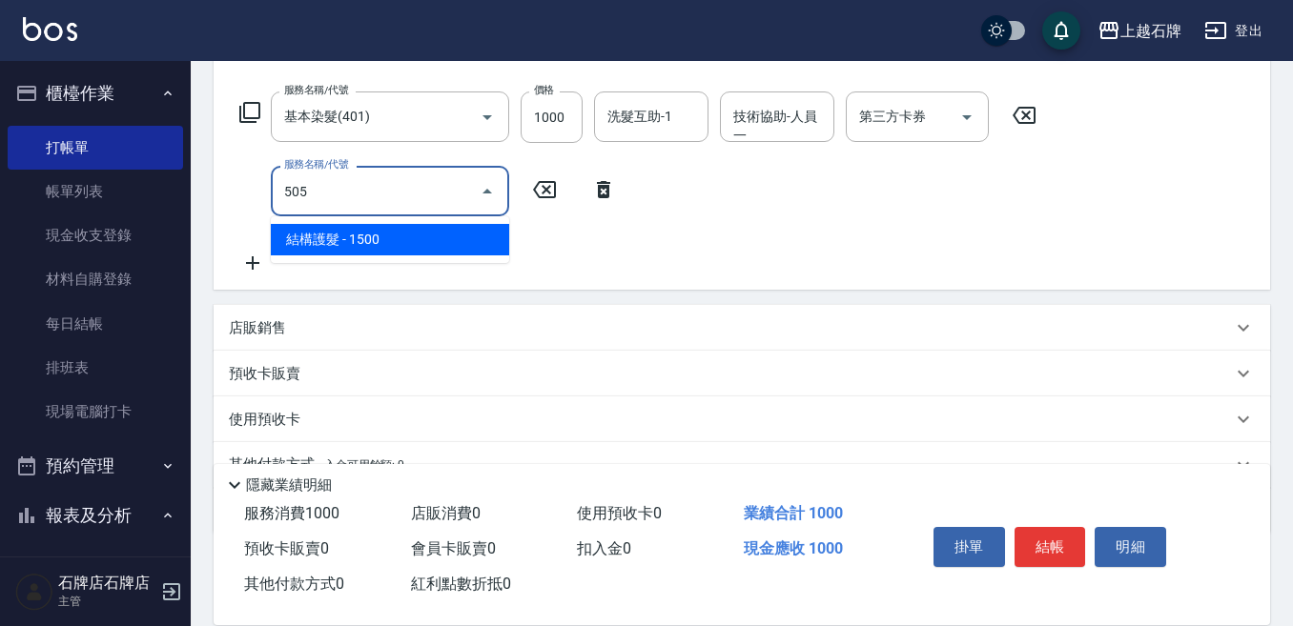
click at [338, 224] on span "結構護髮 - 1500" at bounding box center [390, 239] width 238 height 31
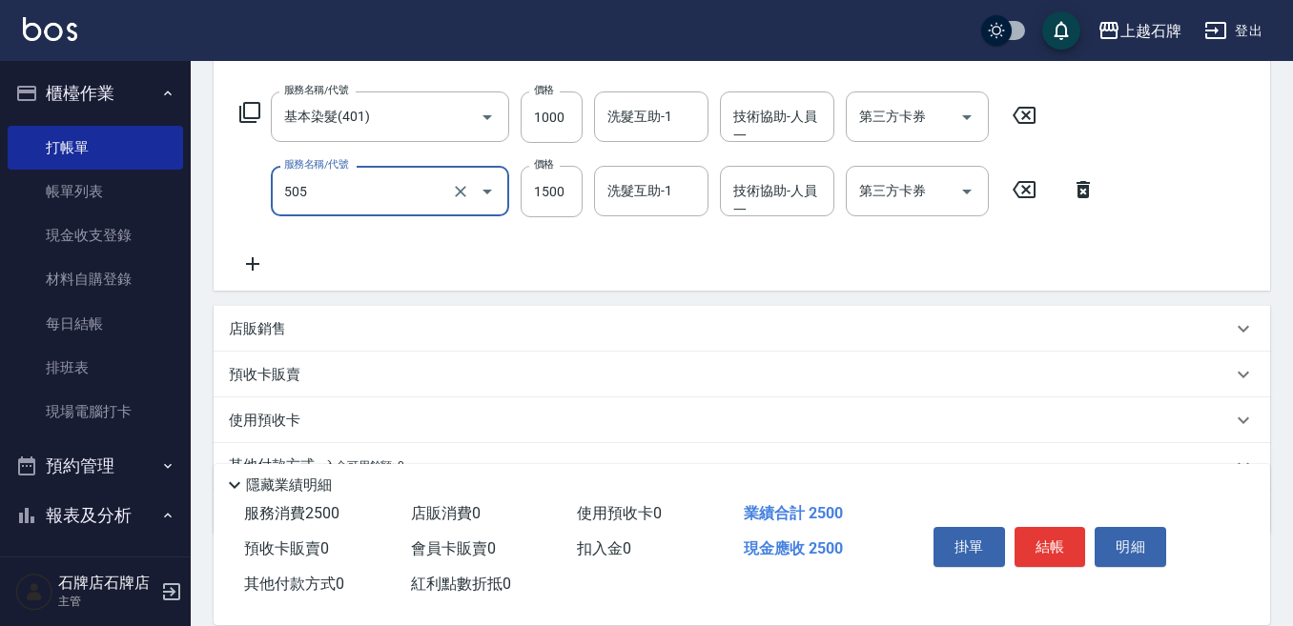
type input "結構護髮(505)"
click at [669, 233] on div "服務名稱/代號 基本染髮(401) 服務名稱/代號 價格 1000 價格 洗髮互助-1 洗髮互助-1 技術協助-人員一 技術協助-人員一 第三方卡券 第三方卡…" at bounding box center [668, 184] width 878 height 184
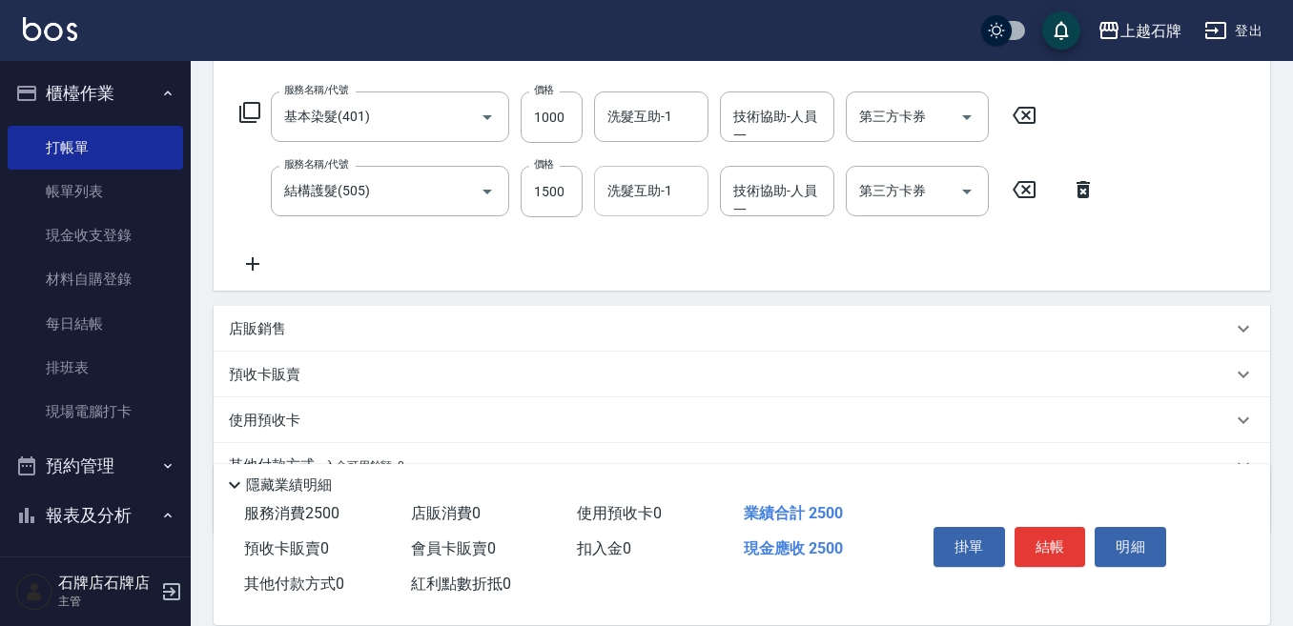
click at [663, 203] on input "洗髮互助-1" at bounding box center [651, 190] width 97 height 33
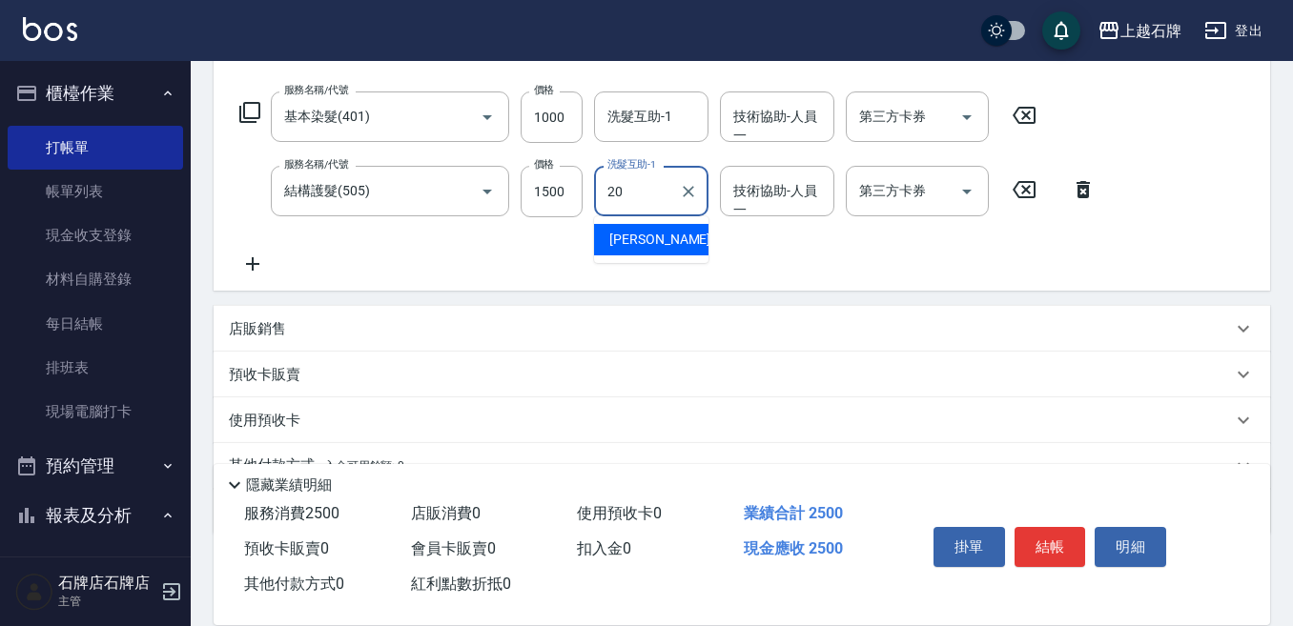
click at [657, 233] on div "[PERSON_NAME] -20" at bounding box center [651, 239] width 114 height 31
type input "[PERSON_NAME]-20"
click at [746, 188] on div "技術協助-人員一 技術協助-人員[PERSON_NAME]" at bounding box center [777, 191] width 114 height 51
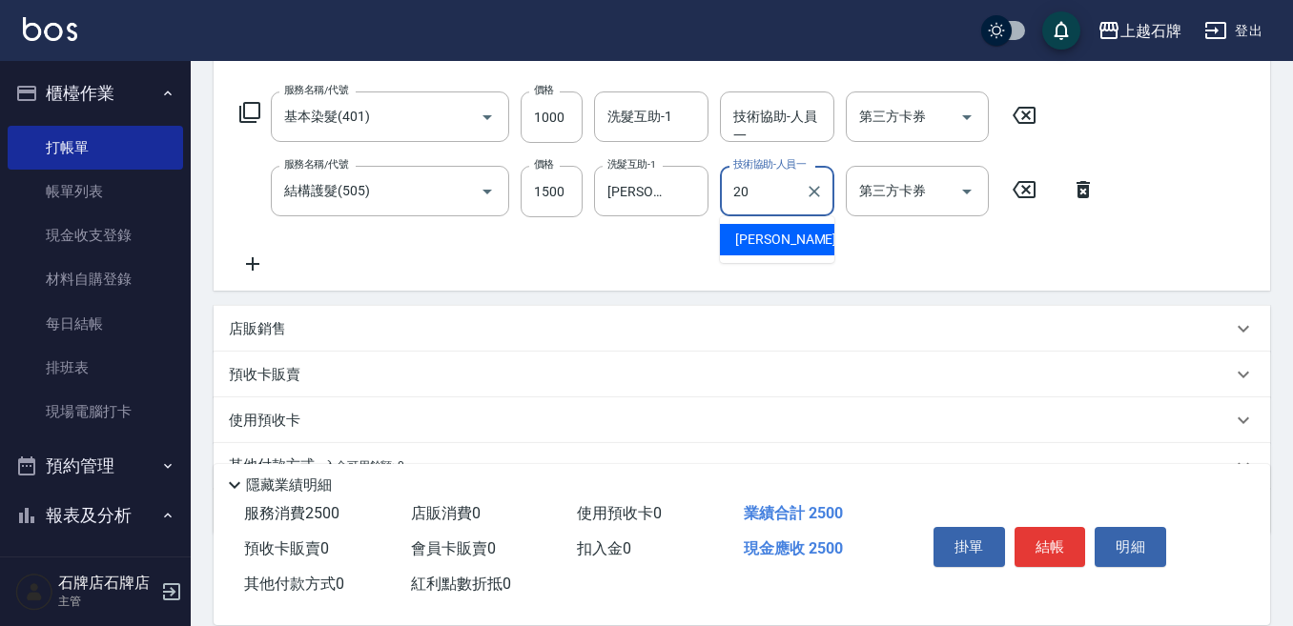
click at [779, 235] on span "[PERSON_NAME] -20" at bounding box center [795, 240] width 120 height 20
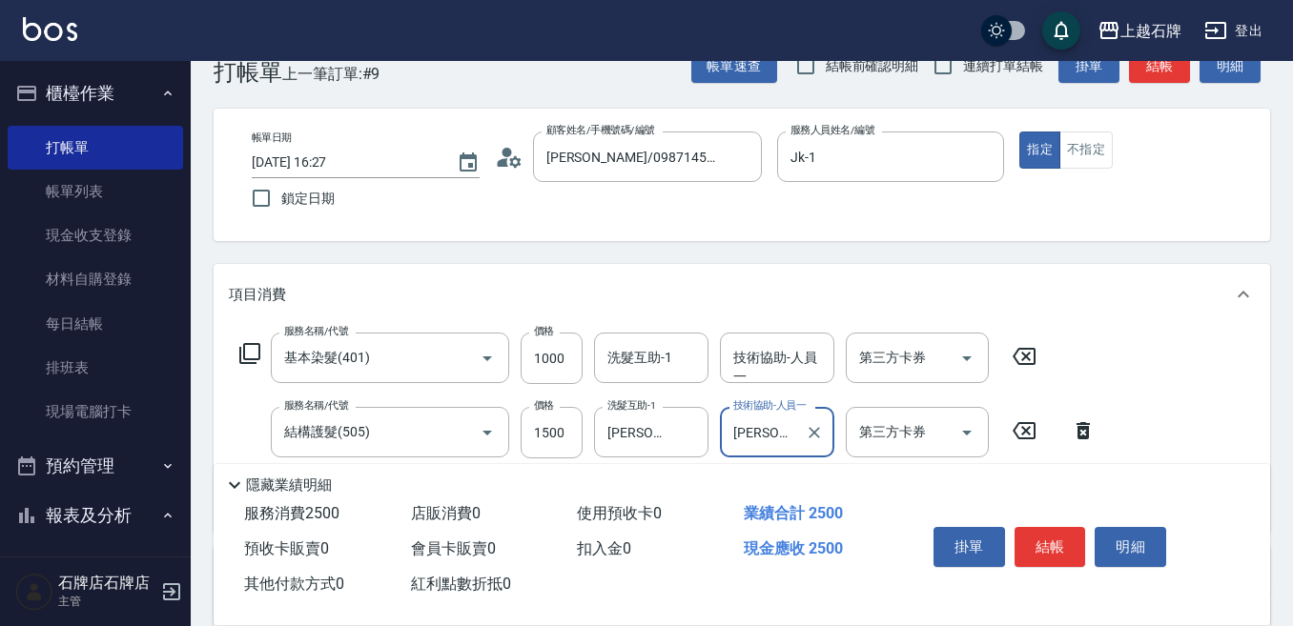
scroll to position [0, 0]
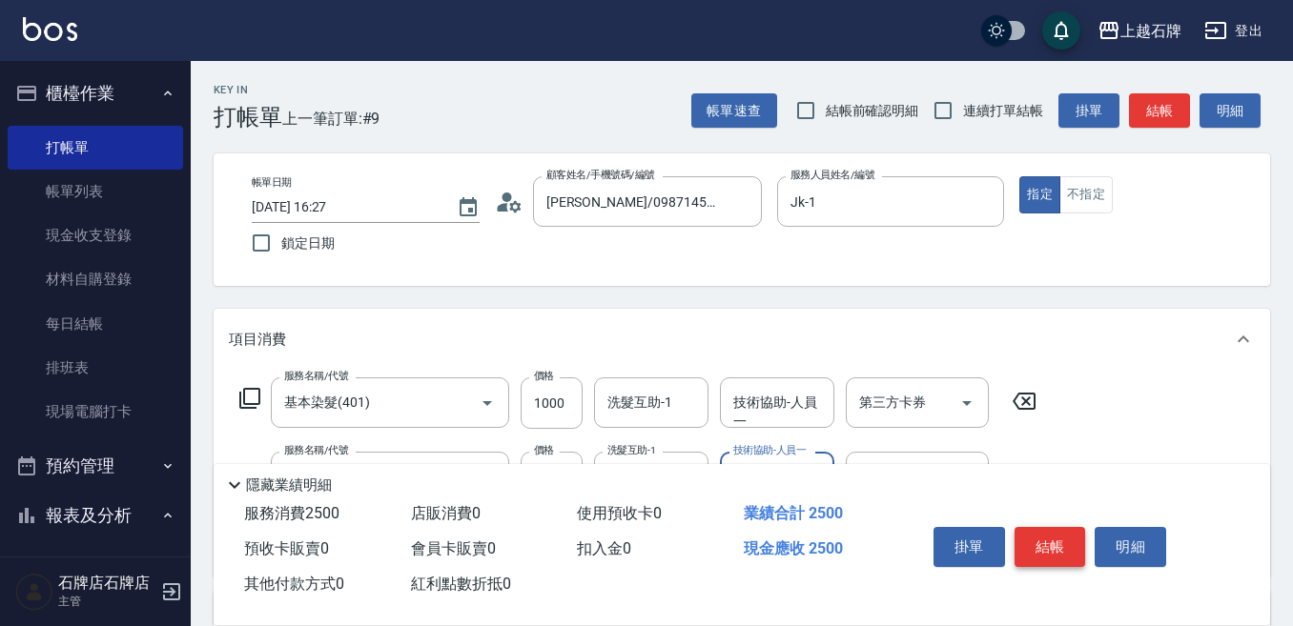
type input "[PERSON_NAME]-20"
click at [1054, 540] on button "結帳" at bounding box center [1050, 547] width 72 height 40
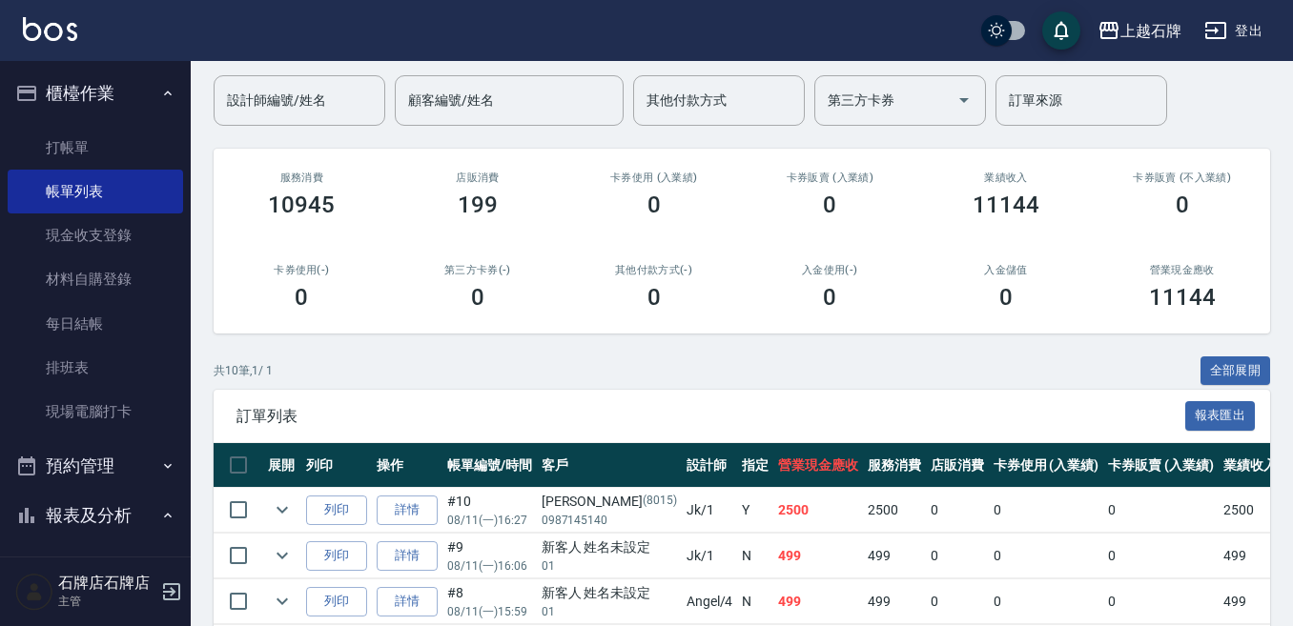
scroll to position [381, 0]
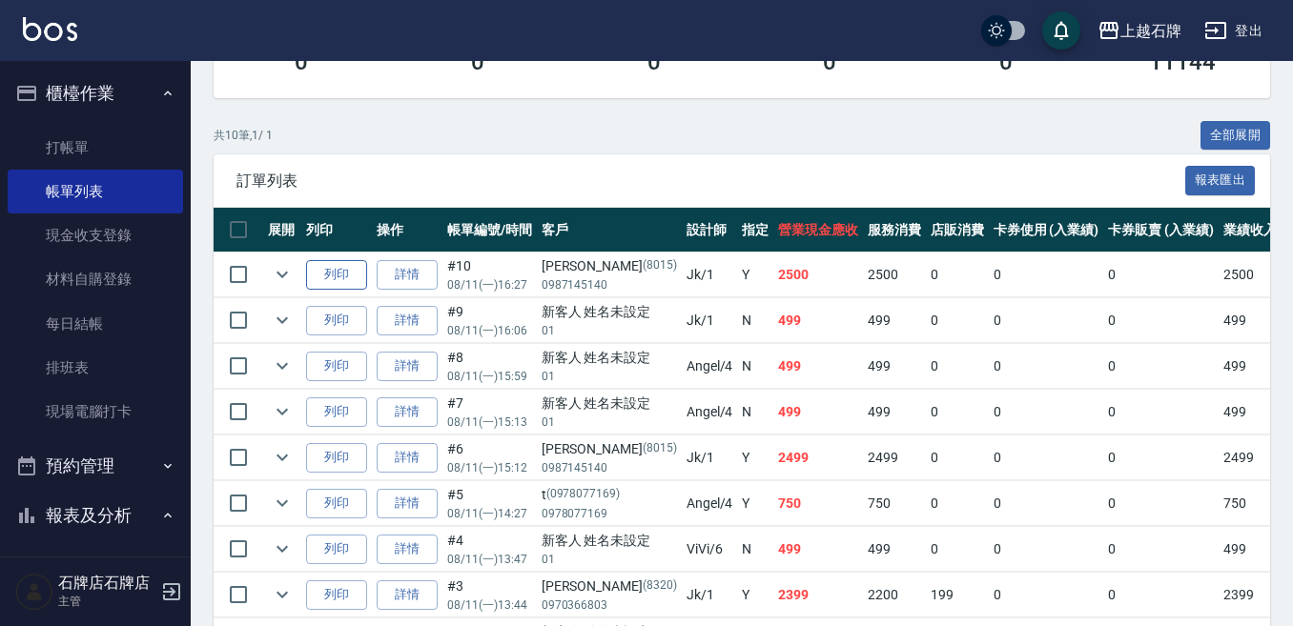
click at [357, 284] on button "列印" at bounding box center [336, 275] width 61 height 30
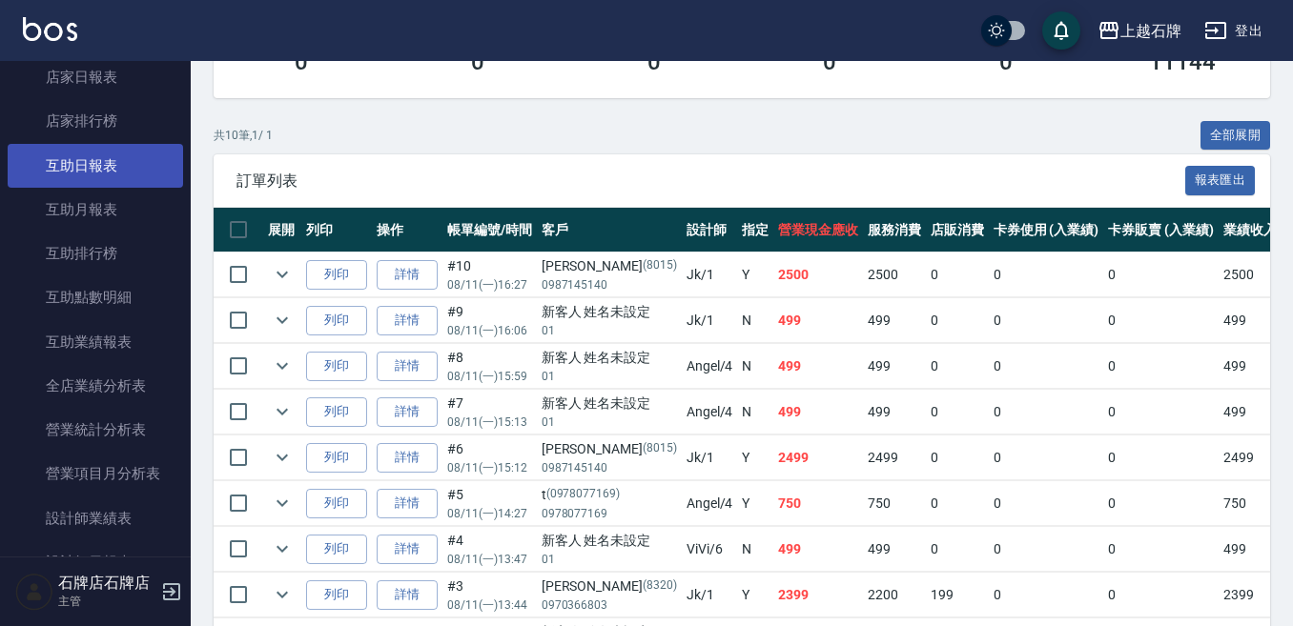
scroll to position [667, 0]
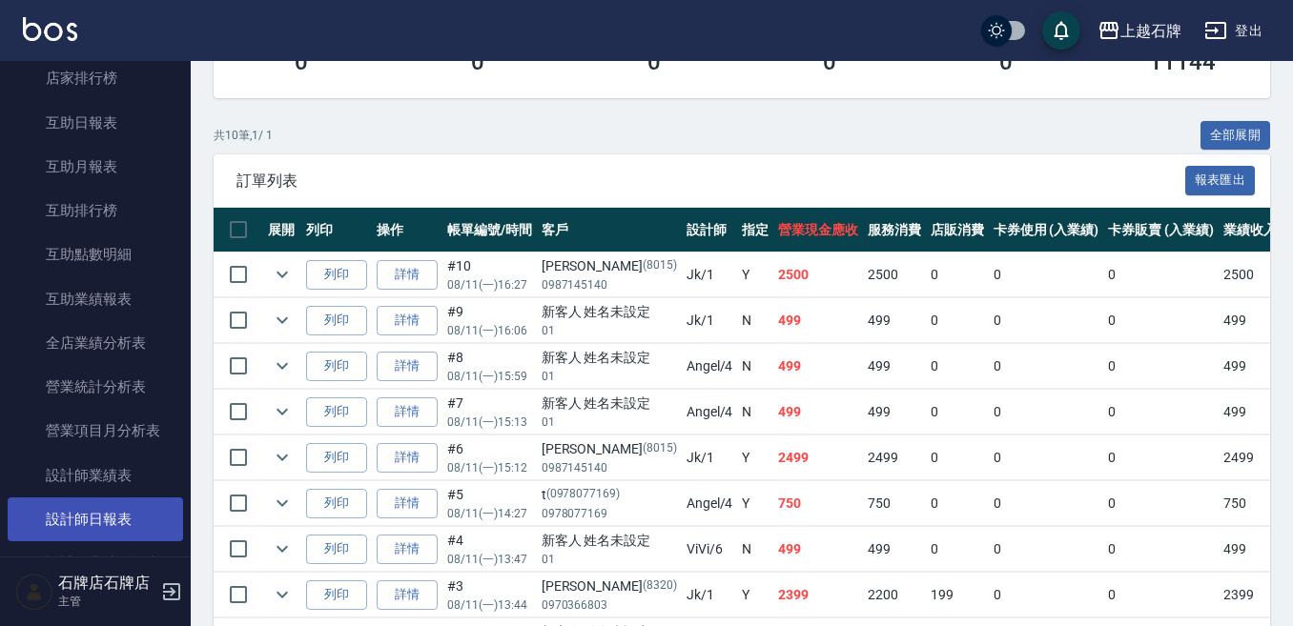
click at [73, 502] on link "設計師日報表" at bounding box center [95, 520] width 175 height 44
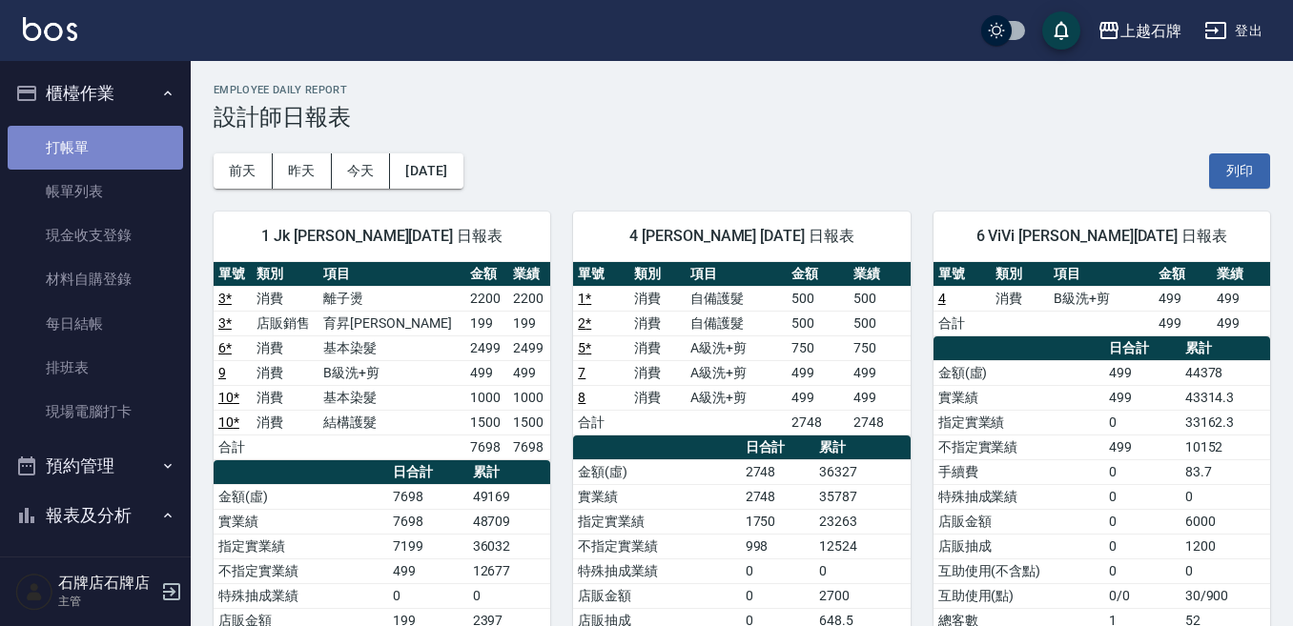
click at [139, 161] on link "打帳單" at bounding box center [95, 148] width 175 height 44
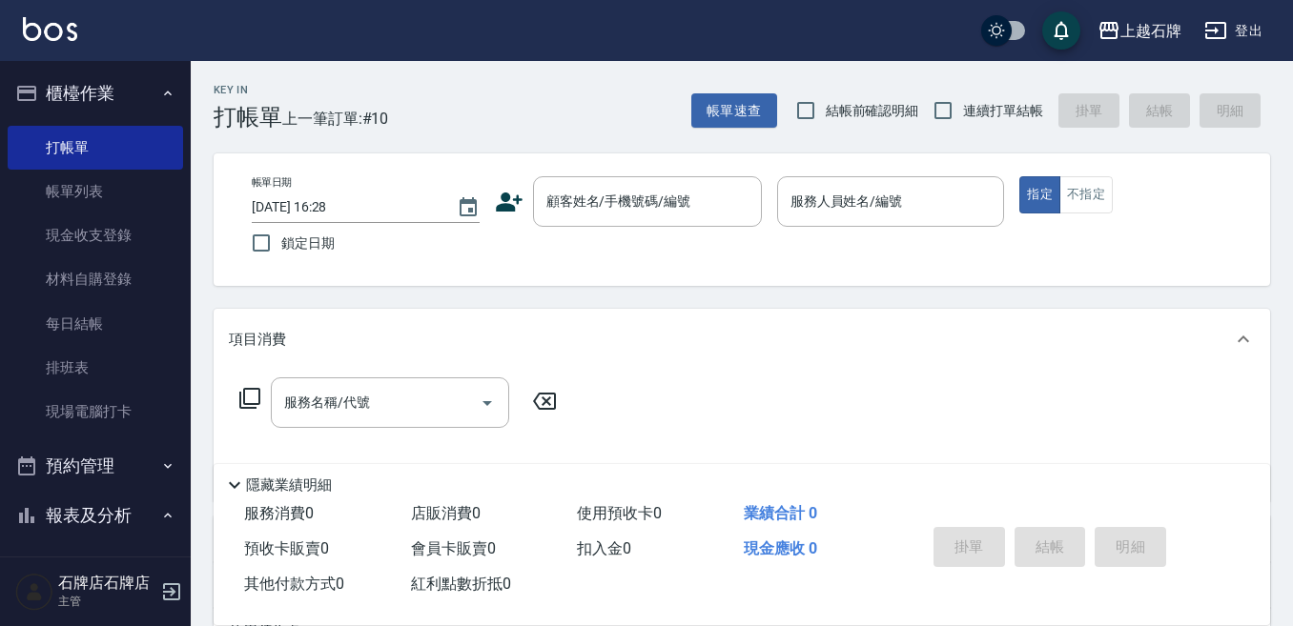
click at [476, 112] on div "Key In 打帳單 上一筆訂單:#10 帳單速查 結帳前確認明細 連續打單結帳 掛單 結帳 明細" at bounding box center [730, 96] width 1079 height 70
click at [673, 218] on div "顧客姓名/手機號碼/編號" at bounding box center [647, 201] width 229 height 51
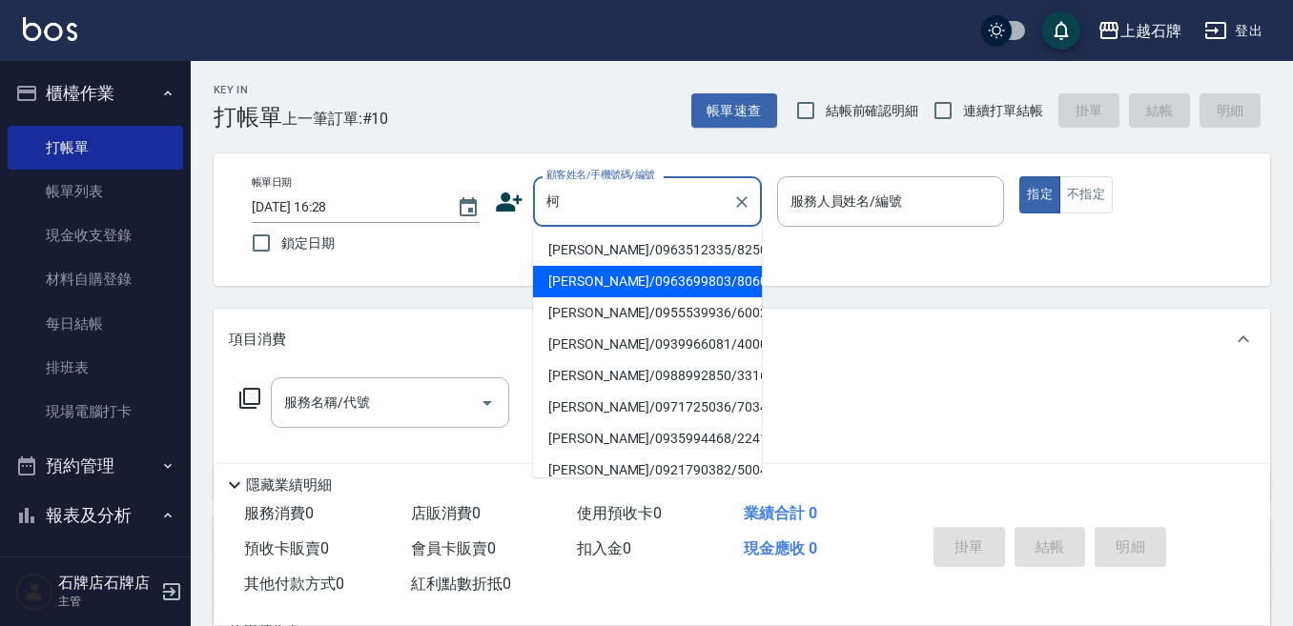
drag, startPoint x: 651, startPoint y: 285, endPoint x: 928, endPoint y: 262, distance: 277.4
click at [654, 285] on li "[PERSON_NAME]/0963699803/8060" at bounding box center [647, 281] width 229 height 31
type input "[PERSON_NAME]/0963699803/8060"
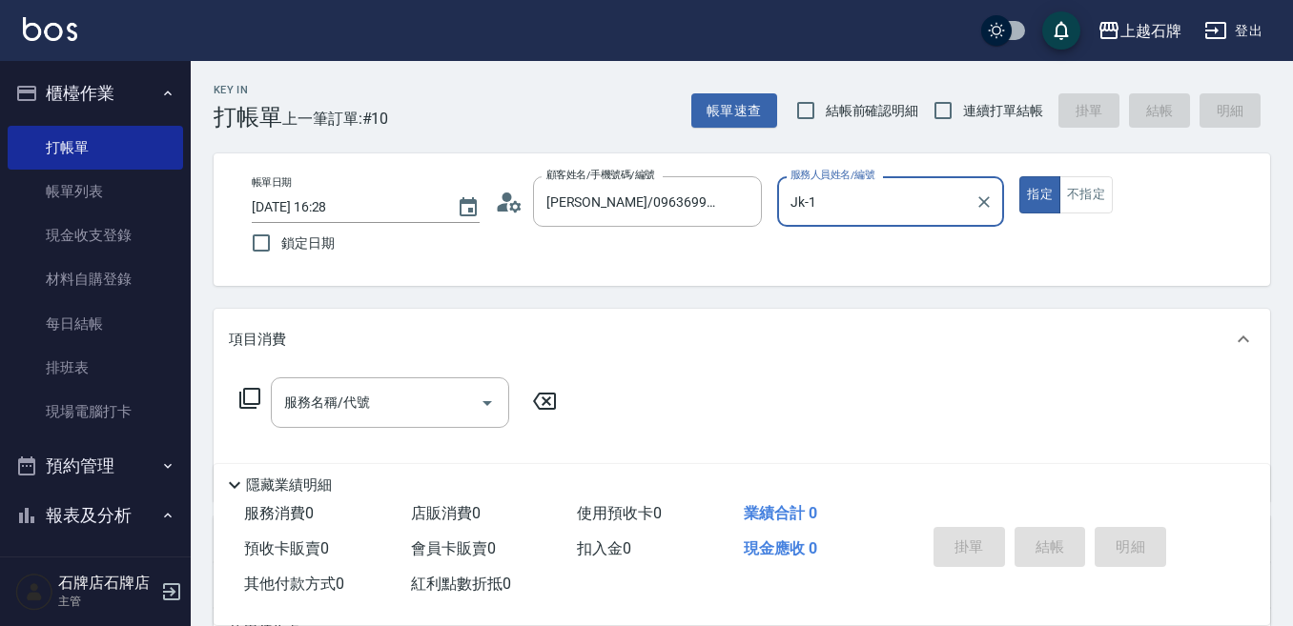
type input "Jk-1"
click at [445, 383] on div "服務名稱/代號" at bounding box center [390, 403] width 238 height 51
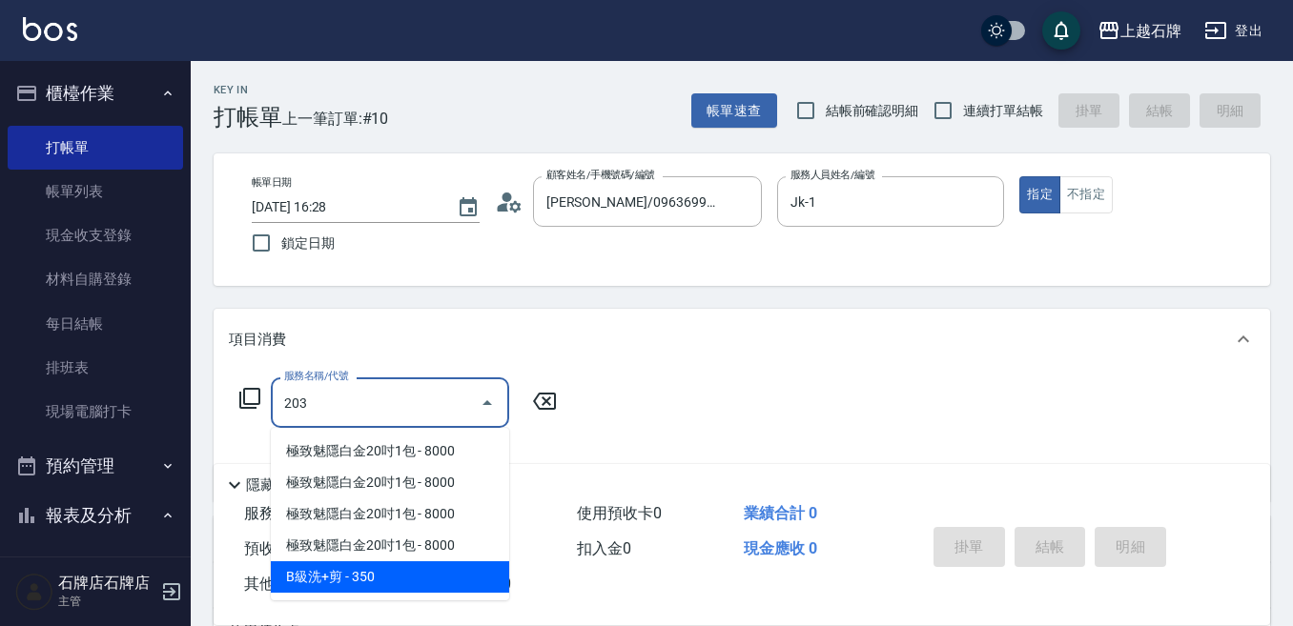
click at [399, 565] on span "B級洗+剪 - 350" at bounding box center [390, 577] width 238 height 31
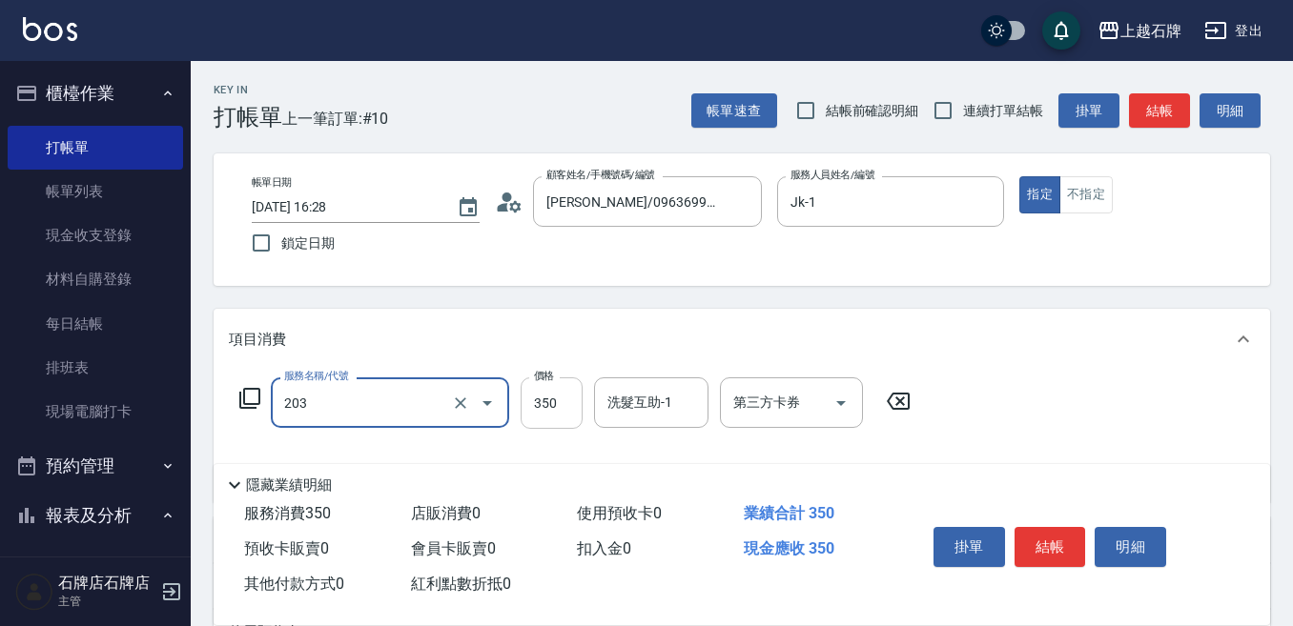
type input "B級洗+剪(203)"
click at [541, 414] on input "350" at bounding box center [552, 403] width 62 height 51
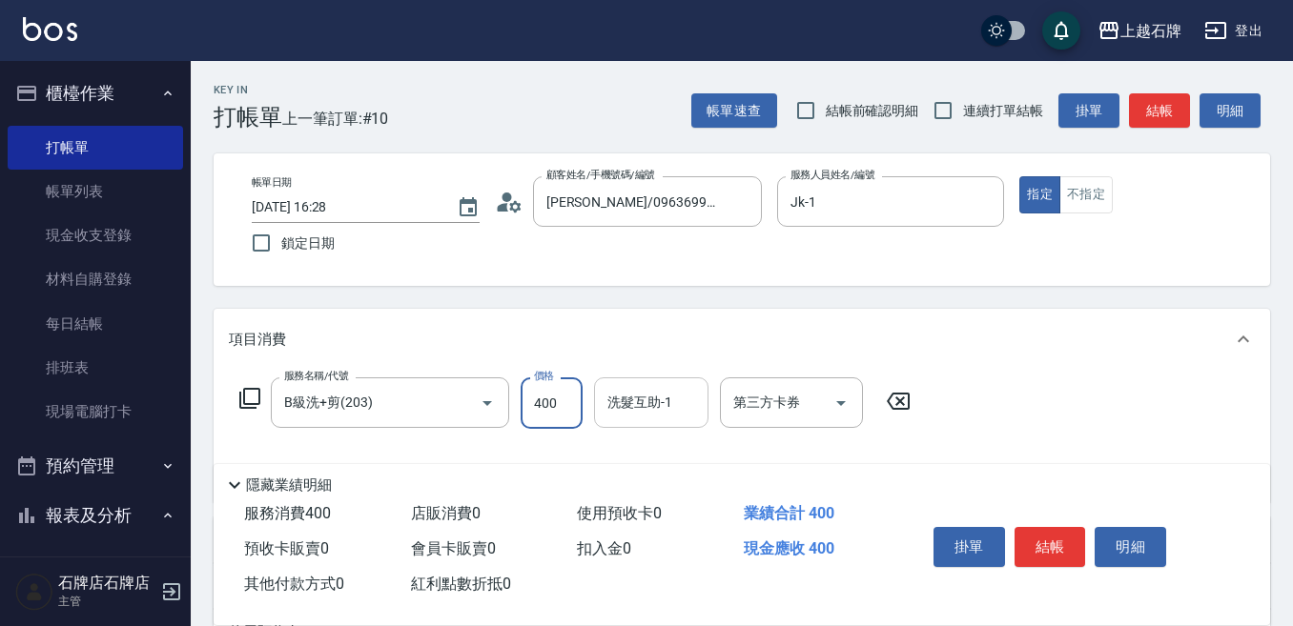
type input "400"
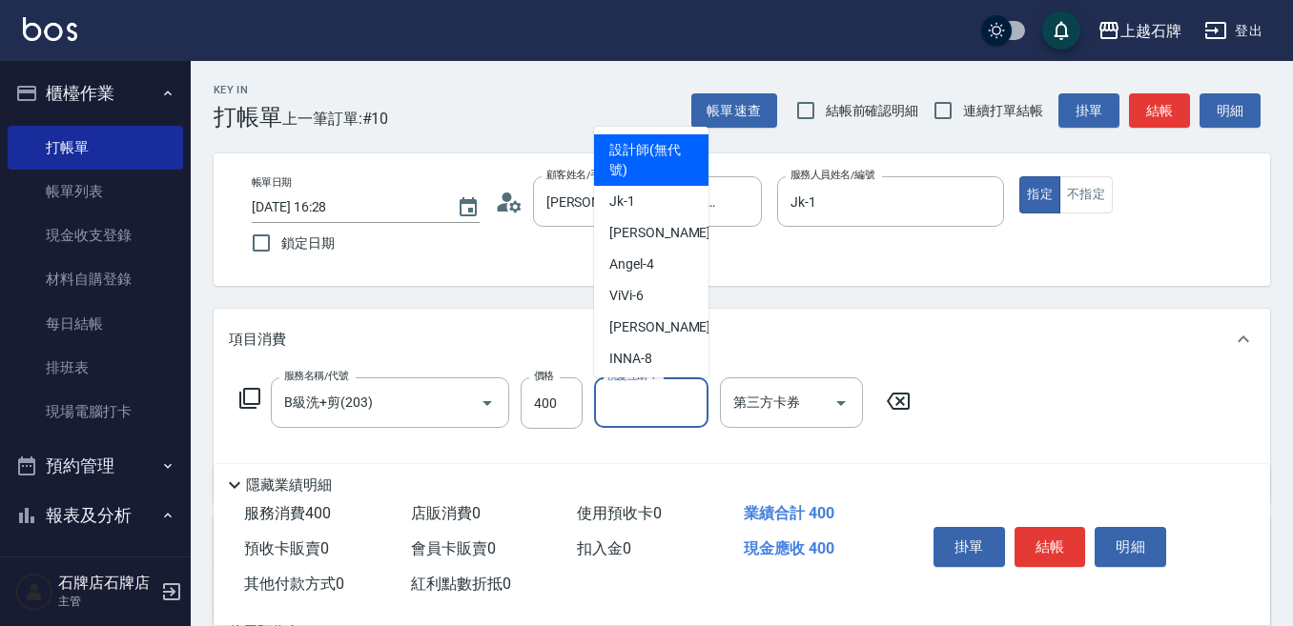
click at [653, 419] on input "洗髮互助-1" at bounding box center [651, 402] width 97 height 33
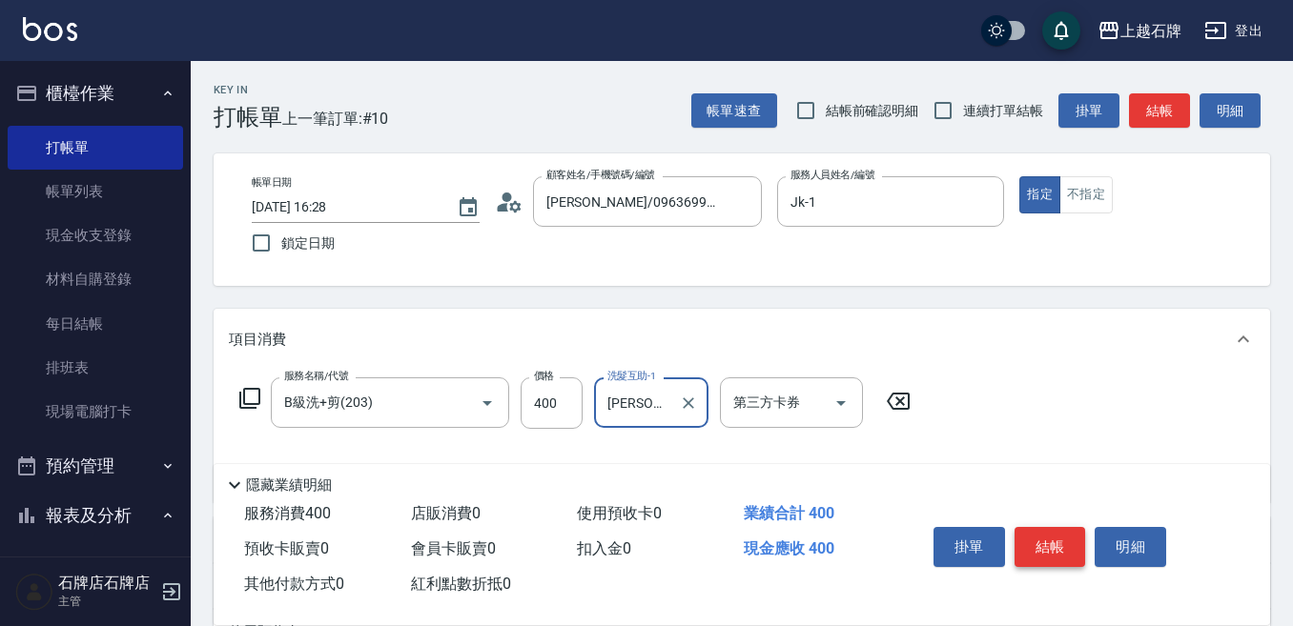
type input "[PERSON_NAME]-20"
click at [1032, 536] on button "結帳" at bounding box center [1050, 547] width 72 height 40
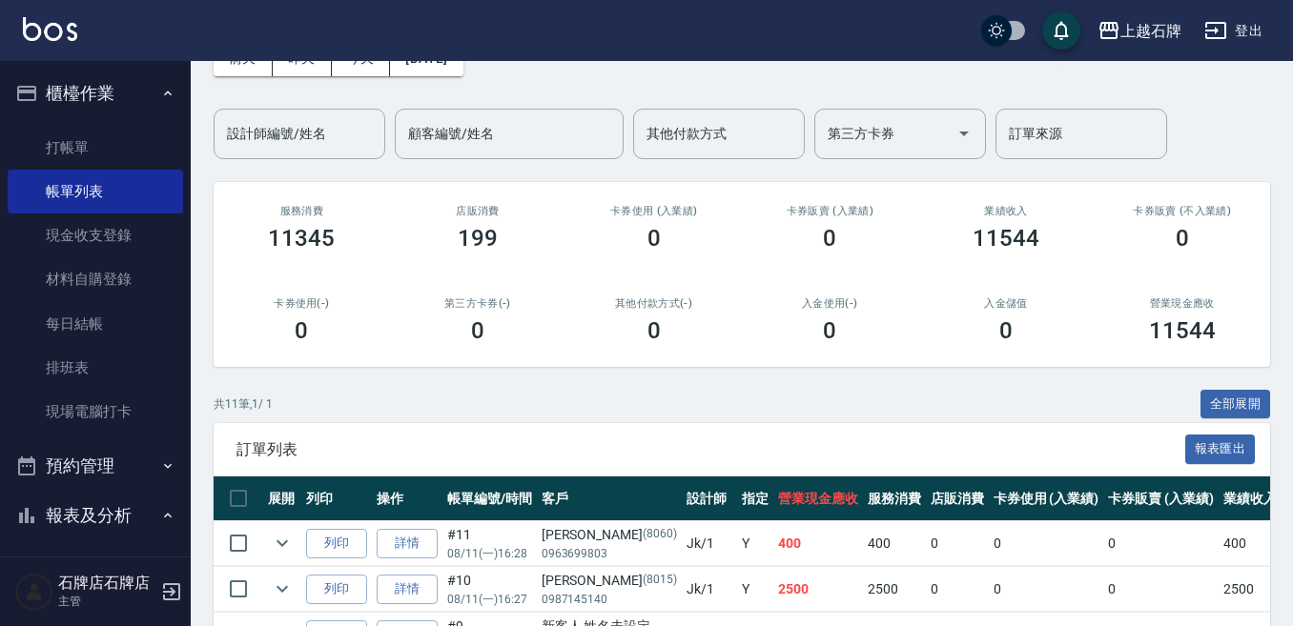
scroll to position [286, 0]
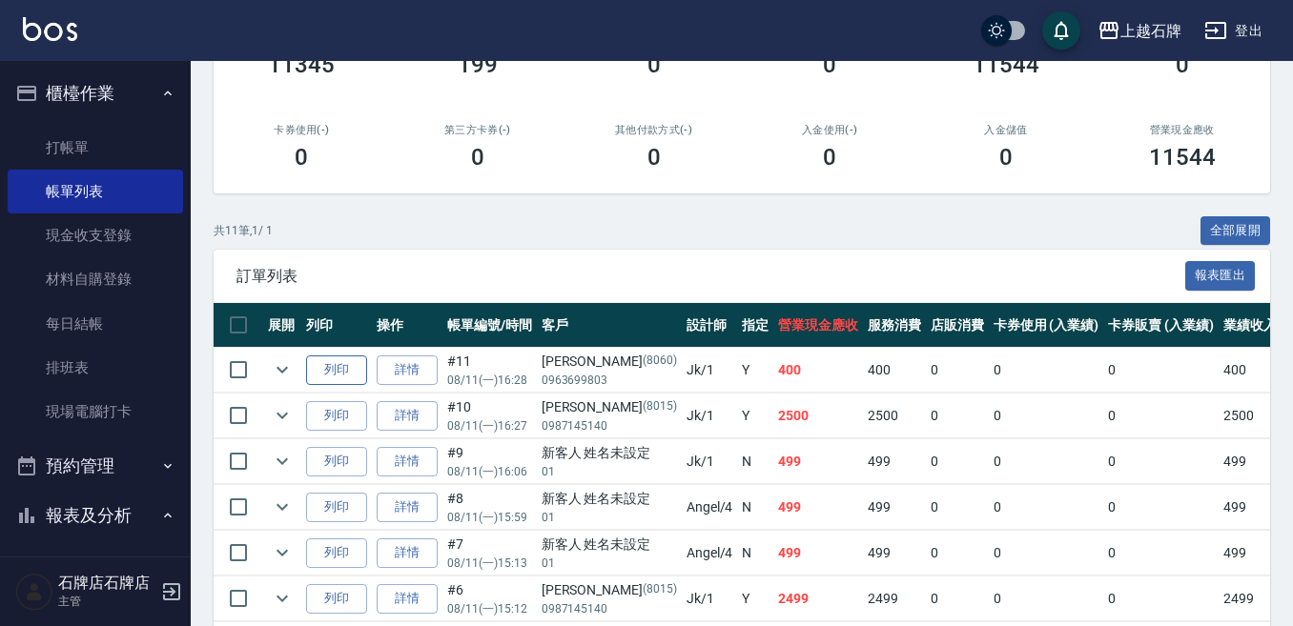
click at [339, 380] on button "列印" at bounding box center [336, 371] width 61 height 30
